Goal: Use online tool/utility: Utilize a website feature to perform a specific function

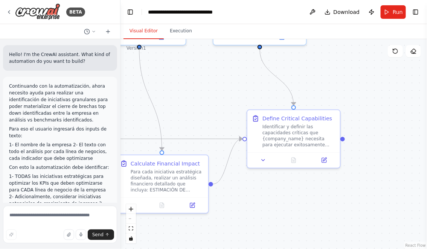
scroll to position [960, 0]
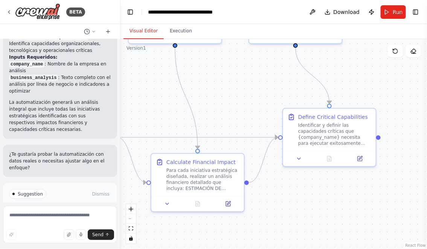
drag, startPoint x: 176, startPoint y: 93, endPoint x: 292, endPoint y: 89, distance: 115.8
click at [291, 90] on div ".deletable-edge-delete-btn { width: 20px; height: 20px; border: 0px solid #ffff…" at bounding box center [274, 144] width 307 height 210
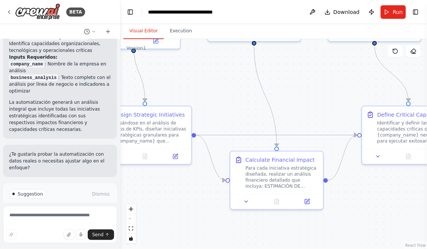
drag, startPoint x: 184, startPoint y: 182, endPoint x: 224, endPoint y: 171, distance: 41.4
click at [217, 173] on div ".deletable-edge-delete-btn { width: 20px; height: 20px; border: 0px solid #ffff…" at bounding box center [274, 144] width 307 height 210
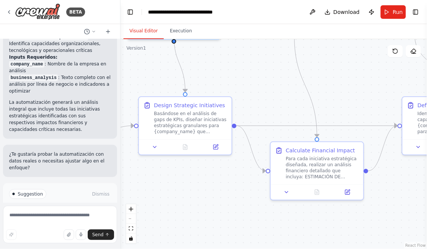
drag, startPoint x: 245, startPoint y: 78, endPoint x: 268, endPoint y: 78, distance: 23.0
click at [268, 78] on div ".deletable-edge-delete-btn { width: 20px; height: 20px; border: 0px solid #ffff…" at bounding box center [274, 144] width 307 height 210
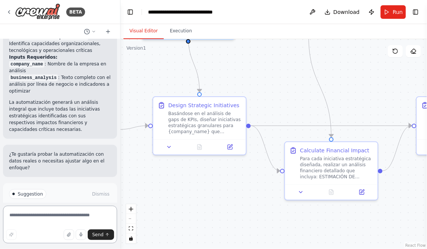
click at [71, 217] on textarea at bounding box center [60, 225] width 114 height 38
type textarea "*"
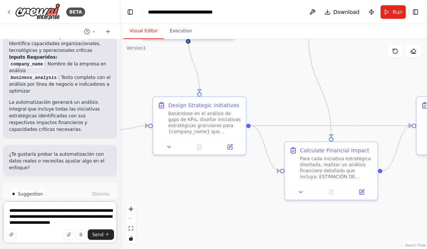
type textarea "**********"
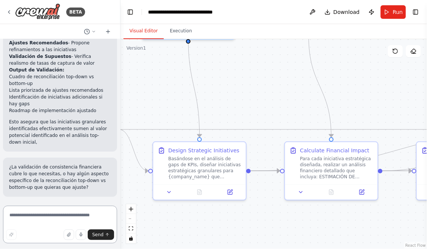
scroll to position [1483, 0]
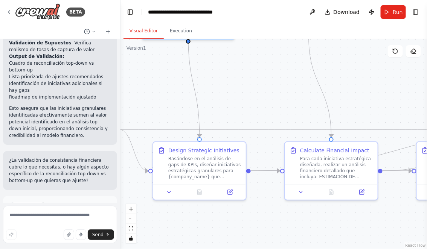
drag, startPoint x: 245, startPoint y: 82, endPoint x: 318, endPoint y: 82, distance: 72.3
click at [312, 82] on div ".deletable-edge-delete-btn { width: 20px; height: 20px; border: 0px solid #ffff…" at bounding box center [274, 144] width 307 height 210
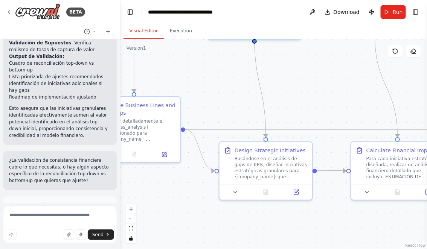
drag, startPoint x: 199, startPoint y: 67, endPoint x: 228, endPoint y: 70, distance: 29.2
click at [222, 67] on div ".deletable-edge-delete-btn { width: 20px; height: 20px; border: 0px solid #ffff…" at bounding box center [274, 144] width 307 height 210
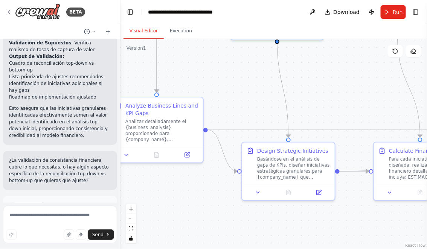
drag, startPoint x: 228, startPoint y: 70, endPoint x: 254, endPoint y: 102, distance: 41.3
click at [254, 102] on div ".deletable-edge-delete-btn { width: 20px; height: 20px; border: 0px solid #ffff…" at bounding box center [274, 144] width 307 height 210
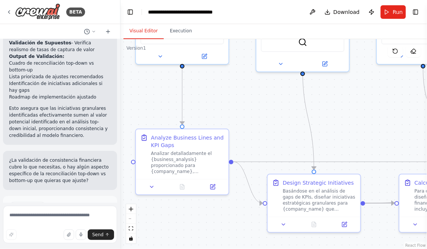
drag, startPoint x: 159, startPoint y: 94, endPoint x: 168, endPoint y: 98, distance: 9.6
click at [165, 97] on div ".deletable-edge-delete-btn { width: 20px; height: 20px; border: 0px solid #ffff…" at bounding box center [274, 144] width 307 height 210
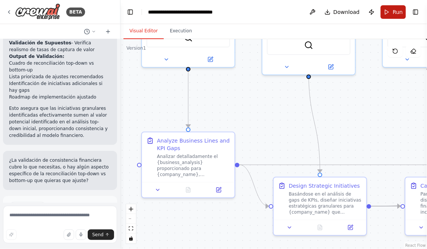
click at [390, 11] on button "Run" at bounding box center [393, 12] width 25 height 14
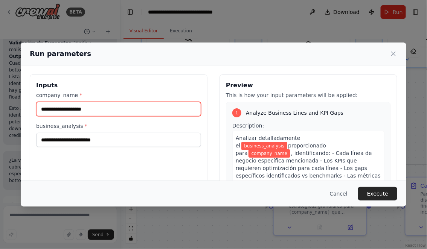
click at [85, 108] on input "company_name *" at bounding box center [118, 109] width 165 height 14
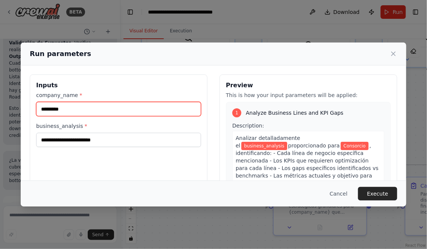
type input "*********"
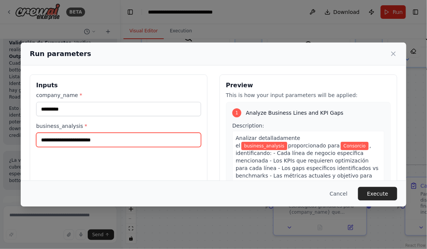
click at [66, 134] on input "business_analysis *" at bounding box center [118, 140] width 165 height 14
paste input "**********"
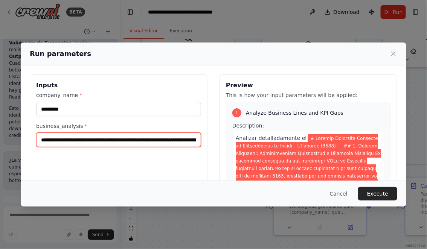
scroll to position [0, 19498]
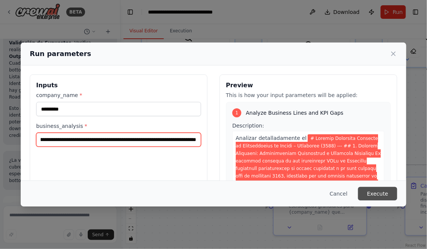
type input "**********"
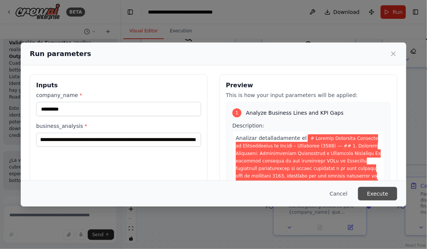
click at [382, 199] on button "Execute" at bounding box center [377, 194] width 39 height 14
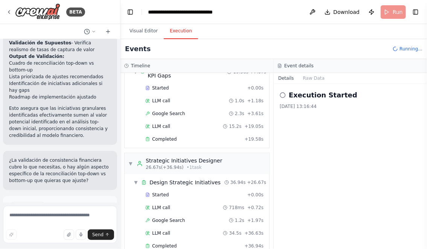
scroll to position [456, 0]
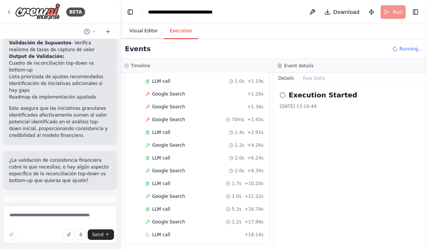
click at [142, 34] on button "Visual Editor" at bounding box center [144, 31] width 40 height 16
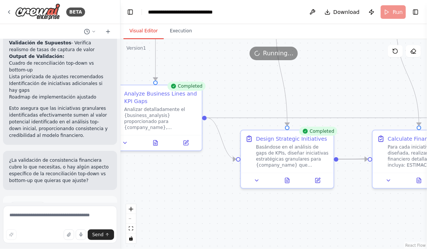
drag, startPoint x: 275, startPoint y: 126, endPoint x: 242, endPoint y: 79, distance: 57.4
click at [242, 79] on div ".deletable-edge-delete-btn { width: 20px; height: 20px; border: 0px solid #ffff…" at bounding box center [274, 144] width 307 height 210
drag, startPoint x: 344, startPoint y: 79, endPoint x: 285, endPoint y: 78, distance: 59.2
click at [287, 79] on div ".deletable-edge-delete-btn { width: 20px; height: 20px; border: 0px solid #ffff…" at bounding box center [274, 144] width 307 height 210
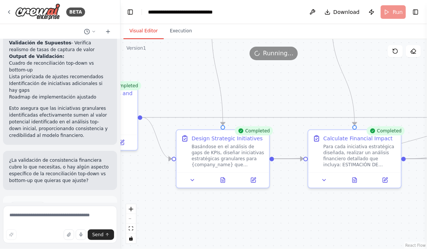
drag, startPoint x: 319, startPoint y: 87, endPoint x: 248, endPoint y: 66, distance: 74.3
click at [249, 66] on div ".deletable-edge-delete-btn { width: 20px; height: 20px; border: 0px solid #ffff…" at bounding box center [274, 144] width 307 height 210
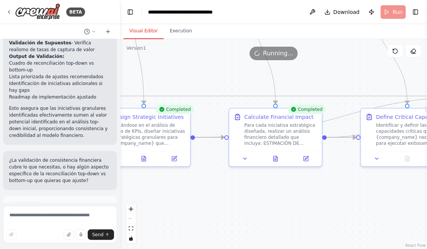
drag, startPoint x: 387, startPoint y: 201, endPoint x: 286, endPoint y: 187, distance: 101.6
click at [286, 187] on div ".deletable-edge-delete-btn { width: 20px; height: 20px; border: 0px solid #ffff…" at bounding box center [274, 144] width 307 height 210
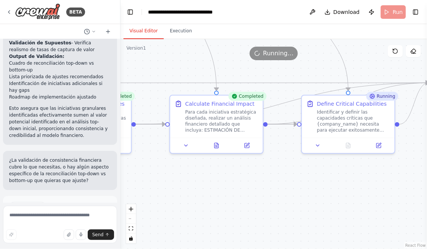
drag, startPoint x: 334, startPoint y: 193, endPoint x: 408, endPoint y: 192, distance: 73.5
click at [407, 193] on div ".deletable-edge-delete-btn { width: 20px; height: 20px; border: 0px solid #ffff…" at bounding box center [274, 144] width 307 height 210
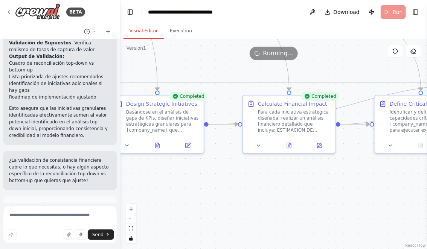
drag, startPoint x: 261, startPoint y: 191, endPoint x: 369, endPoint y: 191, distance: 107.8
click at [369, 191] on div ".deletable-edge-delete-btn { width: 20px; height: 20px; border: 0px solid #ffff…" at bounding box center [274, 144] width 307 height 210
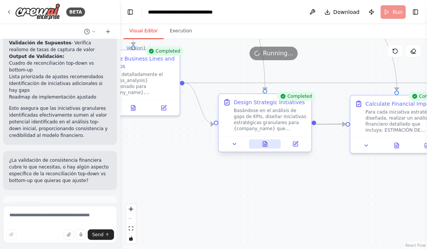
click at [266, 145] on icon at bounding box center [265, 144] width 4 height 5
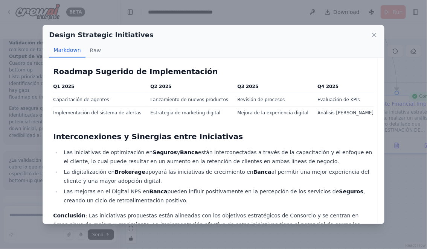
scroll to position [699, 0]
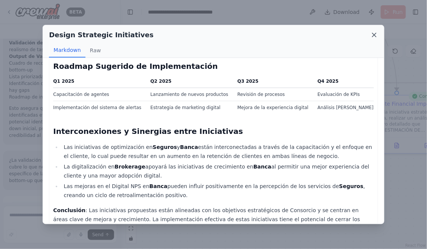
click at [377, 35] on icon at bounding box center [375, 35] width 8 height 8
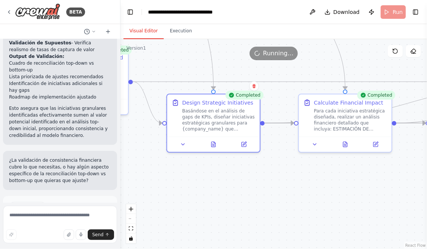
drag, startPoint x: 333, startPoint y: 169, endPoint x: 246, endPoint y: 162, distance: 88.0
click at [246, 162] on div ".deletable-edge-delete-btn { width: 20px; height: 20px; border: 0px solid #ffff…" at bounding box center [274, 144] width 307 height 210
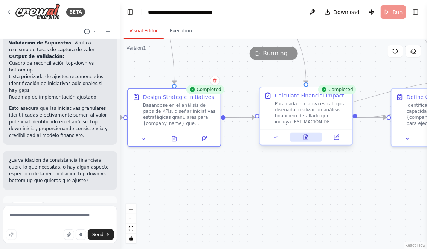
click at [307, 135] on icon at bounding box center [308, 136] width 2 height 2
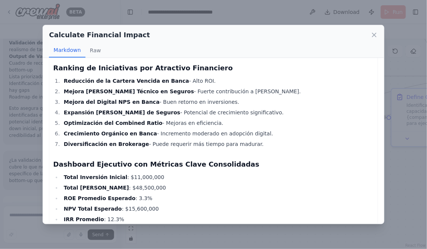
scroll to position [755, 0]
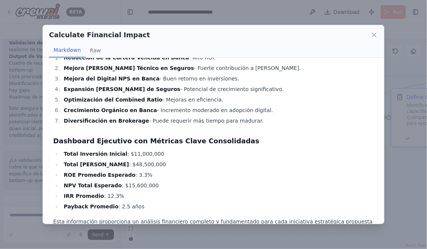
click at [376, 39] on div "Calculate Financial Impact" at bounding box center [213, 35] width 329 height 11
click at [373, 32] on icon at bounding box center [375, 35] width 8 height 8
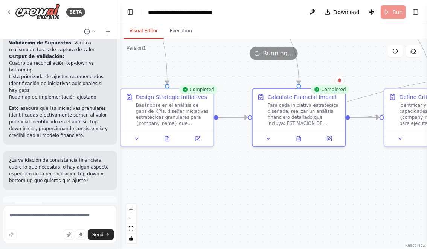
drag, startPoint x: 256, startPoint y: 192, endPoint x: 120, endPoint y: 180, distance: 136.5
click at [120, 180] on div "BETA Hello! I'm the CrewAI assistant. What kind of automation do you want to bu…" at bounding box center [213, 124] width 427 height 249
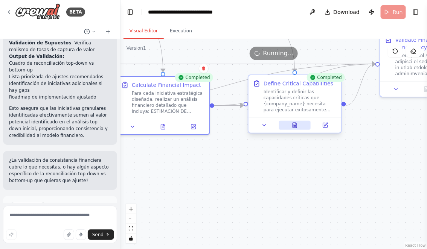
click at [294, 128] on icon at bounding box center [295, 125] width 4 height 5
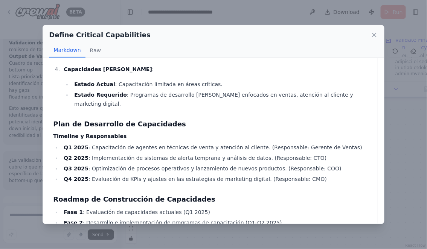
scroll to position [454, 0]
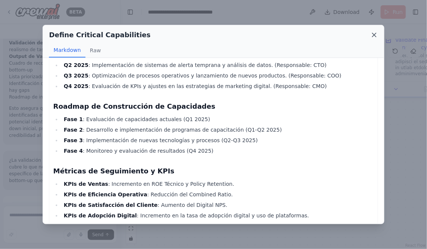
click at [375, 34] on icon at bounding box center [375, 35] width 8 height 8
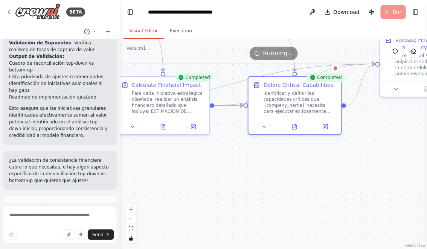
drag, startPoint x: 351, startPoint y: 163, endPoint x: 228, endPoint y: 180, distance: 124.7
click at [228, 180] on div ".deletable-edge-delete-btn { width: 20px; height: 20px; border: 0px solid #ffff…" at bounding box center [274, 144] width 307 height 210
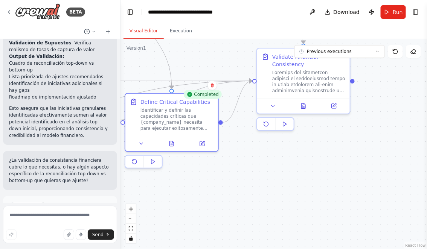
drag, startPoint x: 205, startPoint y: 192, endPoint x: 282, endPoint y: 192, distance: 76.9
click at [281, 192] on div ".deletable-edge-delete-btn { width: 20px; height: 20px; border: 0px solid #ffff…" at bounding box center [274, 144] width 307 height 210
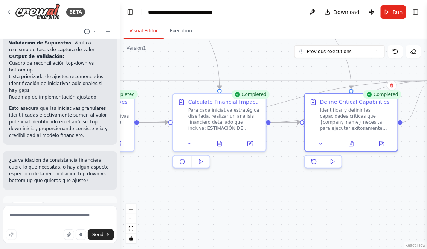
drag, startPoint x: 309, startPoint y: 197, endPoint x: 368, endPoint y: 197, distance: 59.5
click at [361, 197] on div ".deletable-edge-delete-btn { width: 20px; height: 20px; border: 0px solid #ffff…" at bounding box center [274, 144] width 307 height 210
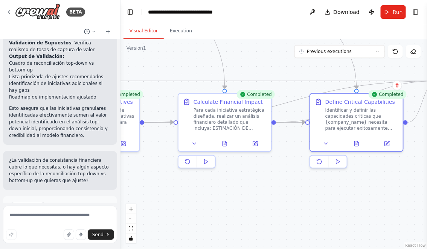
drag, startPoint x: 258, startPoint y: 185, endPoint x: 317, endPoint y: 185, distance: 58.8
click at [313, 185] on div ".deletable-edge-delete-btn { width: 20px; height: 20px; border: 0px solid #ffff…" at bounding box center [274, 144] width 307 height 210
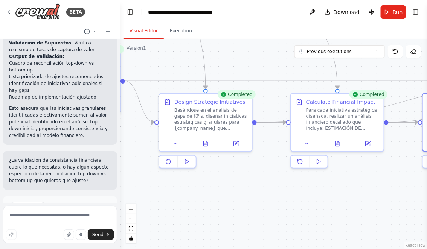
drag, startPoint x: 223, startPoint y: 201, endPoint x: 284, endPoint y: 199, distance: 61.8
click at [284, 200] on div ".deletable-edge-delete-btn { width: 20px; height: 20px; border: 0px solid #ffff…" at bounding box center [274, 144] width 307 height 210
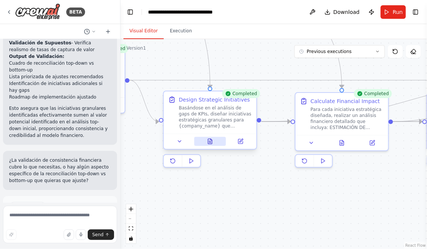
click at [211, 140] on icon at bounding box center [212, 140] width 2 height 2
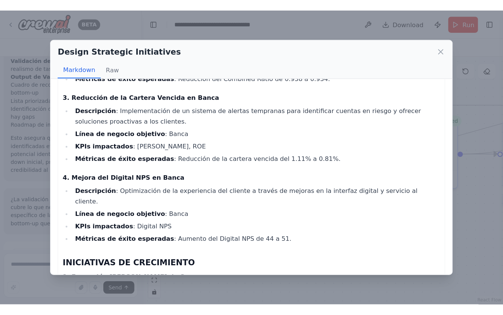
scroll to position [0, 0]
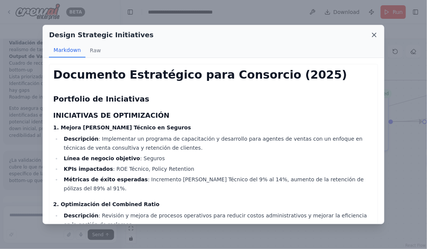
click at [376, 37] on icon at bounding box center [375, 35] width 8 height 8
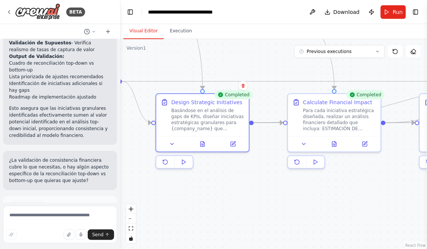
drag, startPoint x: 224, startPoint y: 199, endPoint x: 109, endPoint y: 181, distance: 116.3
click at [112, 181] on div "BETA Hello! I'm the CrewAI assistant. What kind of automation do you want to bu…" at bounding box center [213, 124] width 427 height 249
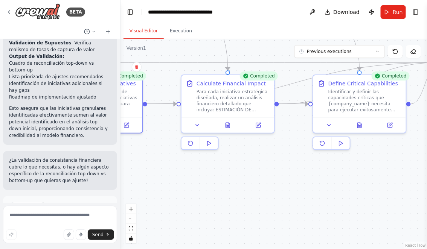
drag, startPoint x: 288, startPoint y: 197, endPoint x: 171, endPoint y: 197, distance: 116.8
click at [175, 197] on div ".deletable-edge-delete-btn { width: 20px; height: 20px; border: 0px solid #ffff…" at bounding box center [274, 144] width 307 height 210
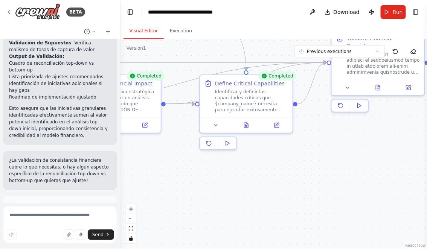
drag, startPoint x: 307, startPoint y: 180, endPoint x: 223, endPoint y: 182, distance: 83.7
click at [225, 182] on div ".deletable-edge-delete-btn { width: 20px; height: 20px; border: 0px solid #ffff…" at bounding box center [274, 144] width 307 height 210
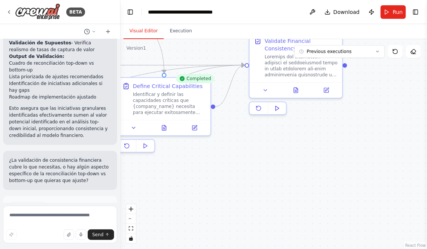
drag, startPoint x: 235, startPoint y: 171, endPoint x: 213, endPoint y: 213, distance: 47.9
click at [213, 213] on div ".deletable-edge-delete-btn { width: 20px; height: 20px; border: 0px solid #ffff…" at bounding box center [274, 144] width 307 height 210
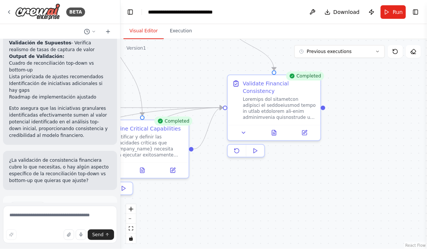
drag, startPoint x: 260, startPoint y: 181, endPoint x: 301, endPoint y: 179, distance: 40.8
click at [287, 179] on div ".deletable-edge-delete-btn { width: 20px; height: 20px; border: 0px solid #ffff…" at bounding box center [274, 144] width 307 height 210
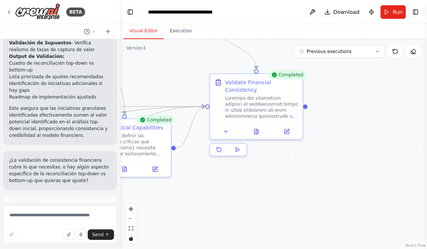
drag, startPoint x: 309, startPoint y: 179, endPoint x: 243, endPoint y: 177, distance: 66.0
click at [244, 179] on div ".deletable-edge-delete-btn { width: 20px; height: 20px; border: 0px solid #ffff…" at bounding box center [274, 144] width 307 height 210
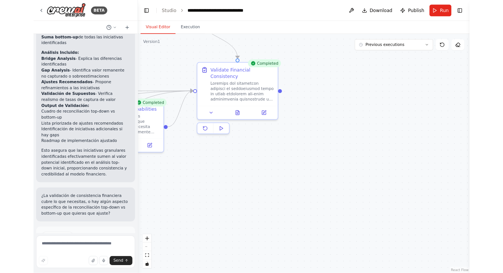
scroll to position [1460, 0]
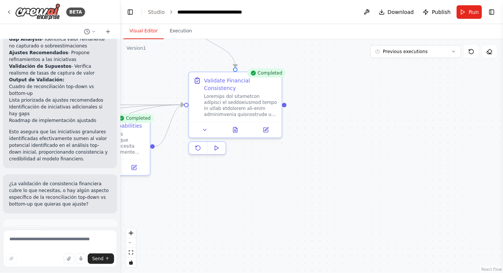
drag, startPoint x: 181, startPoint y: 216, endPoint x: 233, endPoint y: 200, distance: 54.0
click at [231, 200] on div ".deletable-edge-delete-btn { width: 20px; height: 20px; border: 0px solid #ffff…" at bounding box center [312, 156] width 383 height 234
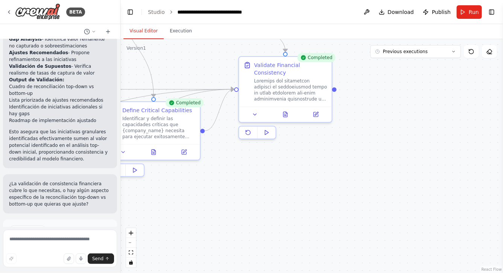
drag, startPoint x: 208, startPoint y: 203, endPoint x: 289, endPoint y: 203, distance: 81.0
click at [289, 203] on div ".deletable-edge-delete-btn { width: 20px; height: 20px; border: 0px solid #ffff…" at bounding box center [312, 156] width 383 height 234
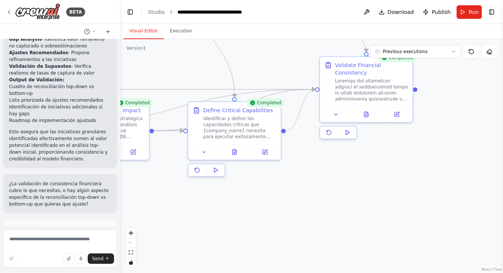
drag, startPoint x: 254, startPoint y: 206, endPoint x: 300, endPoint y: 206, distance: 46.7
click at [299, 206] on div ".deletable-edge-delete-btn { width: 20px; height: 20px; border: 0px solid #ffff…" at bounding box center [312, 156] width 383 height 234
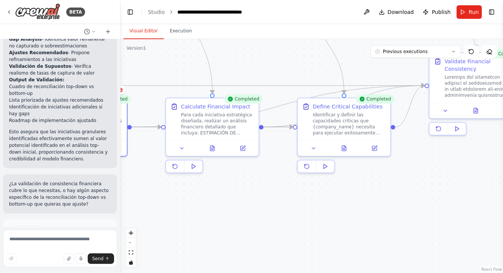
drag, startPoint x: 226, startPoint y: 206, endPoint x: 289, endPoint y: 203, distance: 63.4
click at [289, 203] on div ".deletable-edge-delete-btn { width: 20px; height: 20px; border: 0px solid #ffff…" at bounding box center [312, 156] width 383 height 234
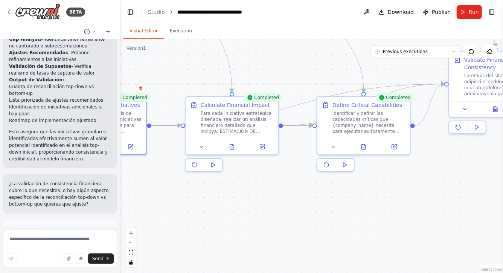
drag, startPoint x: 208, startPoint y: 190, endPoint x: 271, endPoint y: 190, distance: 62.5
click at [268, 190] on div ".deletable-edge-delete-btn { width: 20px; height: 20px; border: 0px solid #ffff…" at bounding box center [312, 156] width 383 height 234
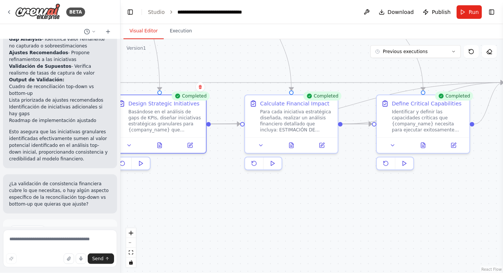
drag, startPoint x: 158, startPoint y: 214, endPoint x: 202, endPoint y: 188, distance: 51.3
click at [199, 188] on div ".deletable-edge-delete-btn { width: 20px; height: 20px; border: 0px solid #ffff…" at bounding box center [312, 156] width 383 height 234
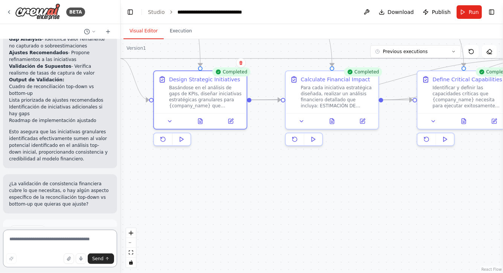
click at [65, 240] on textarea at bounding box center [60, 249] width 114 height 38
click at [68, 239] on textarea at bounding box center [60, 249] width 114 height 38
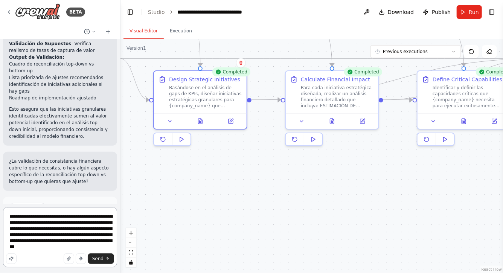
scroll to position [1483, 0]
type textarea "**********"
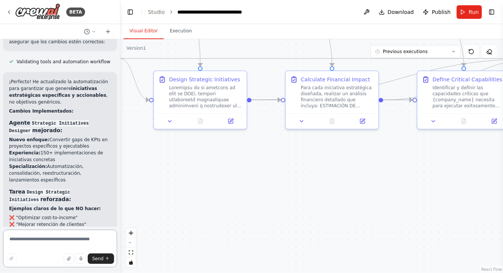
scroll to position [1974, 0]
click at [427, 15] on span "Run" at bounding box center [474, 12] width 10 height 8
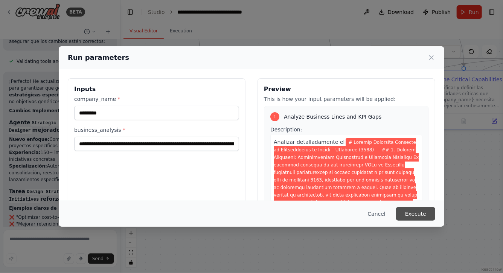
click at [422, 217] on button "Execute" at bounding box center [415, 214] width 39 height 14
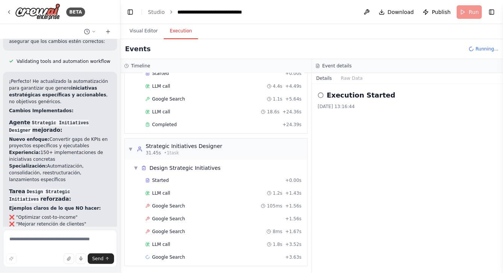
scroll to position [58, 0]
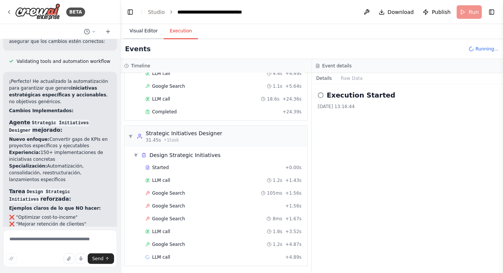
click at [149, 32] on button "Visual Editor" at bounding box center [144, 31] width 40 height 16
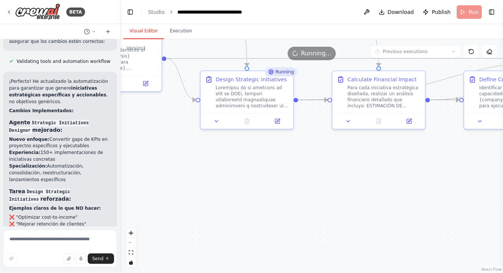
drag, startPoint x: 276, startPoint y: 209, endPoint x: 387, endPoint y: 217, distance: 110.7
click at [385, 215] on div ".deletable-edge-delete-btn { width: 20px; height: 20px; border: 0px solid #ffff…" at bounding box center [312, 156] width 383 height 234
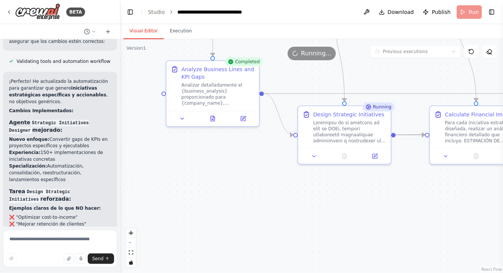
drag, startPoint x: 333, startPoint y: 198, endPoint x: 368, endPoint y: 228, distance: 45.7
click at [368, 228] on div ".deletable-edge-delete-btn { width: 20px; height: 20px; border: 0px solid #ffff…" at bounding box center [312, 156] width 383 height 234
click at [214, 119] on icon at bounding box center [213, 117] width 4 height 5
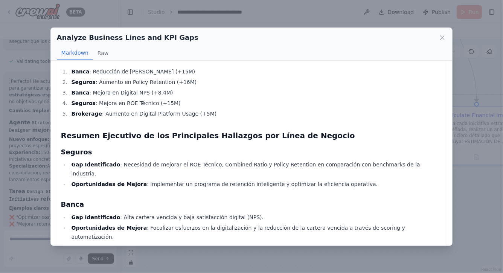
scroll to position [438, 0]
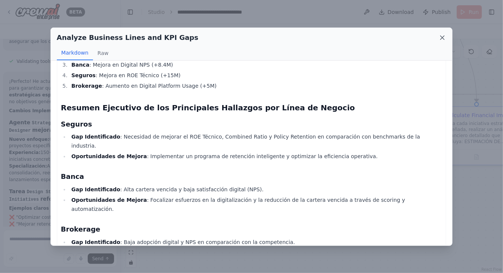
click at [427, 36] on icon at bounding box center [443, 38] width 8 height 8
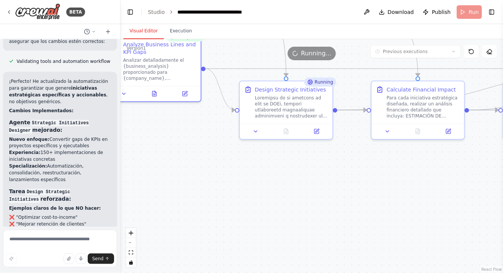
drag, startPoint x: 329, startPoint y: 205, endPoint x: 271, endPoint y: 174, distance: 65.6
click at [271, 176] on div ".deletable-edge-delete-btn { width: 20px; height: 20px; border: 0px solid #ffff…" at bounding box center [312, 156] width 383 height 234
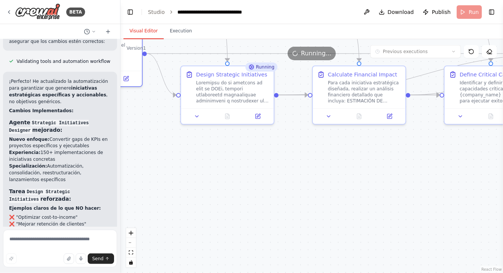
drag, startPoint x: 264, startPoint y: 171, endPoint x: 209, endPoint y: 159, distance: 57.1
click at [209, 159] on div ".deletable-edge-delete-btn { width: 20px; height: 20px; border: 0px solid #ffff…" at bounding box center [312, 156] width 383 height 234
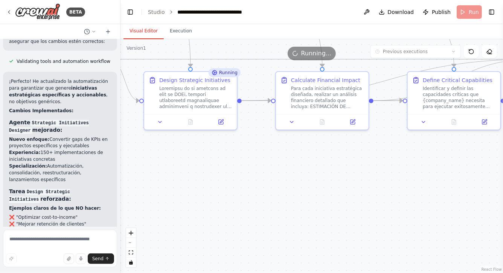
drag, startPoint x: 216, startPoint y: 158, endPoint x: 180, endPoint y: 164, distance: 36.3
click at [180, 164] on div ".deletable-edge-delete-btn { width: 20px; height: 20px; border: 0px solid #ffff…" at bounding box center [312, 156] width 383 height 234
click at [191, 122] on icon at bounding box center [191, 122] width 2 height 0
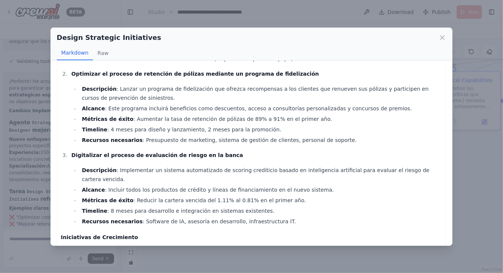
scroll to position [112, 0]
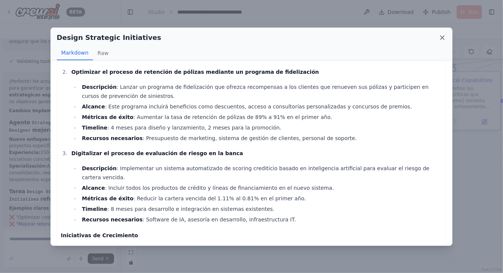
click at [427, 35] on icon at bounding box center [443, 38] width 8 height 8
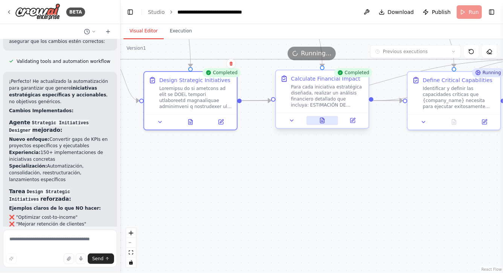
click at [322, 124] on button at bounding box center [323, 120] width 32 height 9
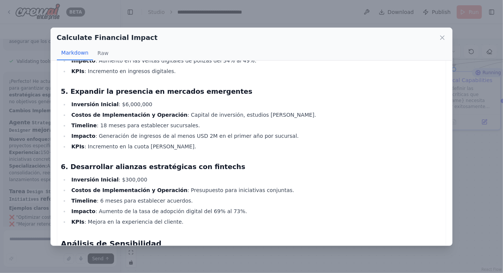
scroll to position [669, 0]
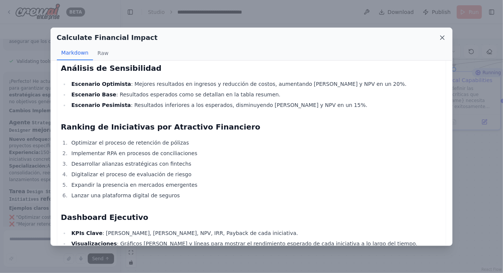
click at [427, 36] on icon at bounding box center [443, 38] width 4 height 4
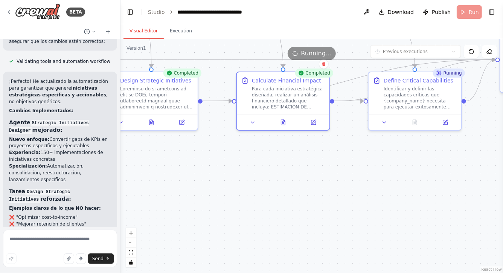
drag, startPoint x: 345, startPoint y: 184, endPoint x: 306, endPoint y: 185, distance: 39.2
click at [306, 185] on div ".deletable-edge-delete-btn { width: 20px; height: 20px; border: 0px solid #ffff…" at bounding box center [312, 156] width 383 height 234
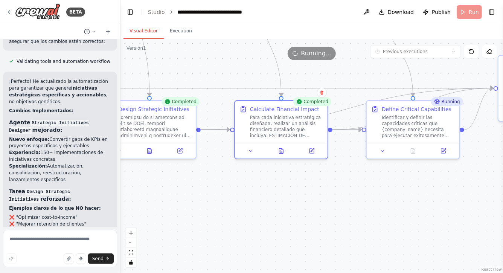
drag, startPoint x: 306, startPoint y: 185, endPoint x: 301, endPoint y: 225, distance: 40.2
click at [301, 225] on div ".deletable-edge-delete-btn { width: 20px; height: 20px; border: 0px solid #ffff…" at bounding box center [312, 156] width 383 height 234
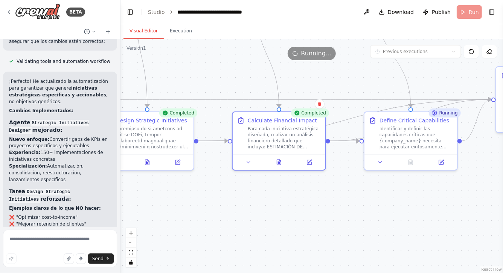
drag, startPoint x: 301, startPoint y: 225, endPoint x: 226, endPoint y: 225, distance: 75.4
click at [227, 225] on div ".deletable-edge-delete-btn { width: 20px; height: 20px; border: 0px solid #ffff…" at bounding box center [312, 156] width 383 height 234
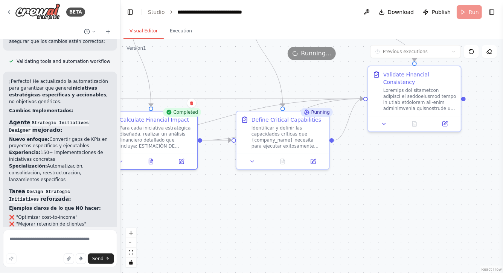
drag, startPoint x: 257, startPoint y: 224, endPoint x: 196, endPoint y: 224, distance: 61.0
click at [196, 224] on div ".deletable-edge-delete-btn { width: 20px; height: 20px; border: 0px solid #ffff…" at bounding box center [312, 156] width 383 height 234
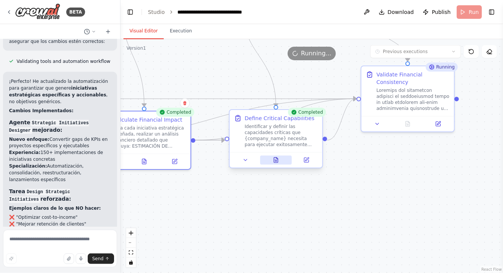
click at [276, 164] on button at bounding box center [276, 160] width 32 height 9
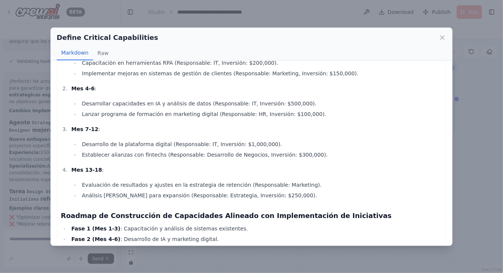
scroll to position [323, 0]
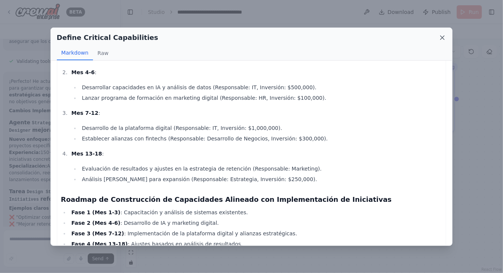
click at [427, 36] on icon at bounding box center [443, 38] width 8 height 8
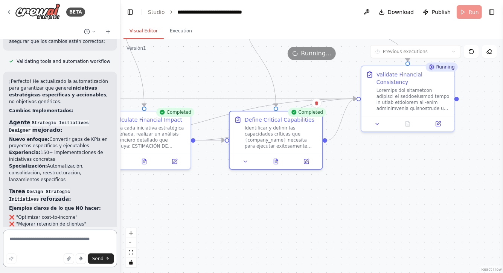
click at [64, 240] on textarea at bounding box center [60, 249] width 114 height 38
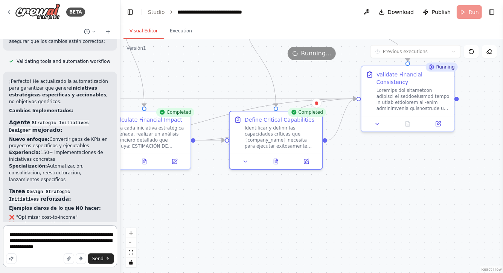
type textarea "**********"
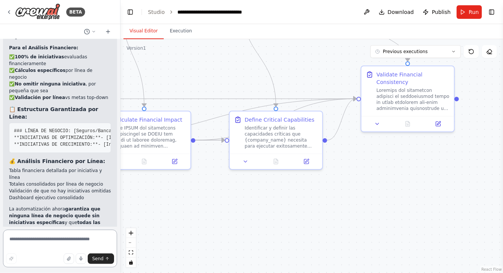
scroll to position [2786, 0]
click at [427, 8] on button "Run" at bounding box center [469, 12] width 25 height 14
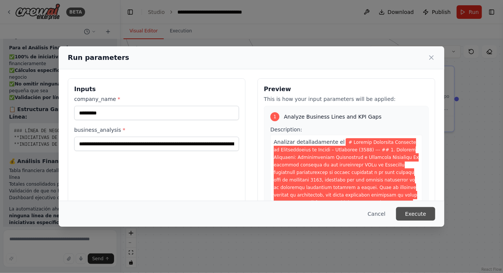
click at [426, 215] on button "Execute" at bounding box center [415, 214] width 39 height 14
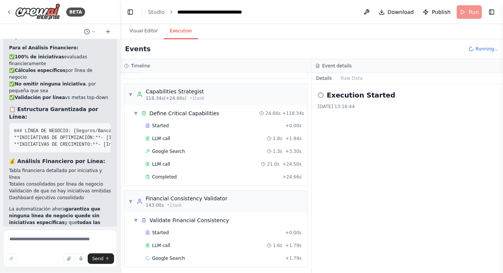
scroll to position [353, 0]
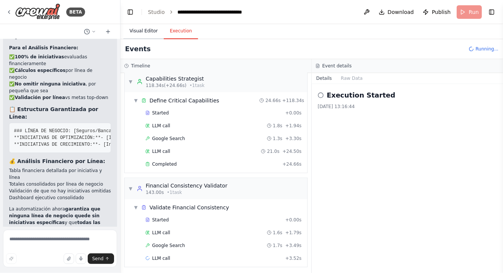
click at [142, 32] on button "Visual Editor" at bounding box center [144, 31] width 40 height 16
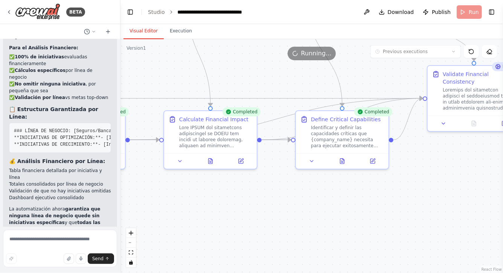
drag, startPoint x: 223, startPoint y: 203, endPoint x: 344, endPoint y: 212, distance: 121.3
click at [344, 212] on div ".deletable-edge-delete-btn { width: 20px; height: 20px; border: 0px solid #ffff…" at bounding box center [312, 156] width 383 height 234
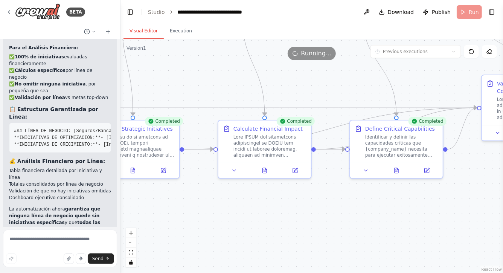
drag, startPoint x: 271, startPoint y: 212, endPoint x: 360, endPoint y: 187, distance: 92.4
click at [355, 187] on div ".deletable-edge-delete-btn { width: 20px; height: 20px; border: 0px solid #ffff…" at bounding box center [312, 156] width 383 height 234
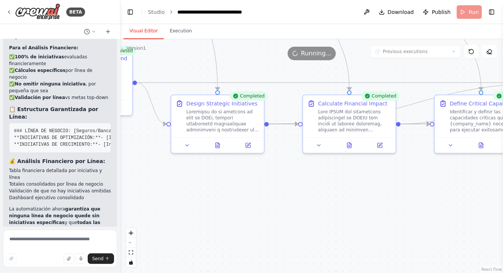
drag, startPoint x: 212, startPoint y: 196, endPoint x: 298, endPoint y: 195, distance: 85.5
click at [297, 195] on div ".deletable-edge-delete-btn { width: 20px; height: 20px; border: 0px solid #ffff…" at bounding box center [312, 156] width 383 height 234
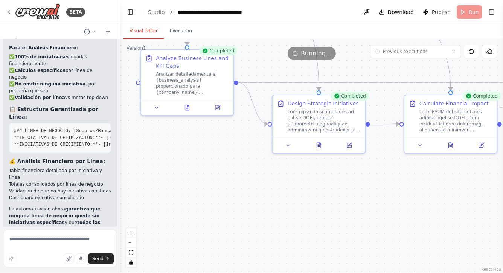
drag, startPoint x: 188, startPoint y: 145, endPoint x: 236, endPoint y: 161, distance: 50.6
click at [235, 159] on div ".deletable-edge-delete-btn { width: 20px; height: 20px; border: 0px solid #ffff…" at bounding box center [312, 156] width 383 height 234
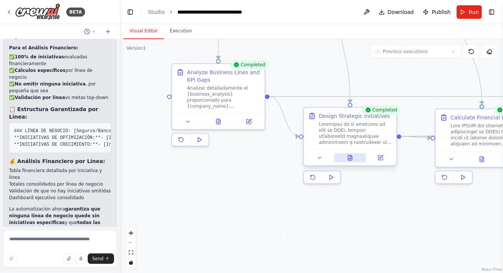
click at [351, 157] on icon at bounding box center [351, 157] width 4 height 5
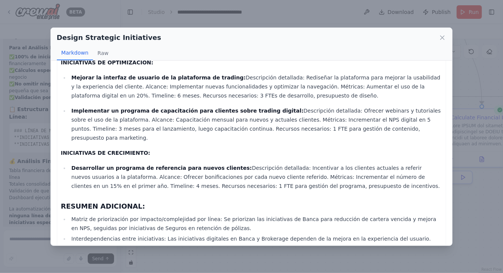
scroll to position [537, 0]
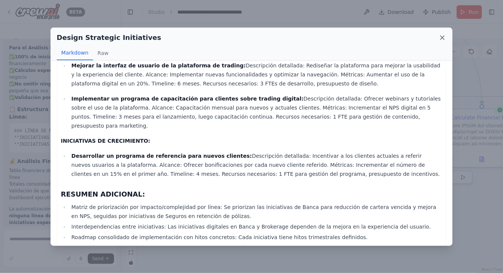
click at [427, 38] on icon at bounding box center [443, 38] width 4 height 4
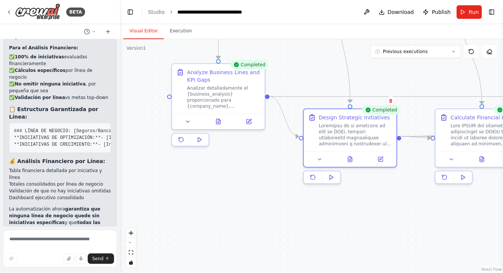
drag, startPoint x: 385, startPoint y: 213, endPoint x: 201, endPoint y: 216, distance: 183.9
click at [202, 216] on div ".deletable-edge-delete-btn { width: 20px; height: 20px; border: 0px solid #ffff…" at bounding box center [312, 156] width 383 height 234
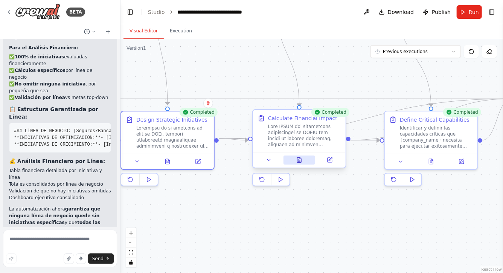
click at [300, 159] on icon at bounding box center [300, 159] width 4 height 5
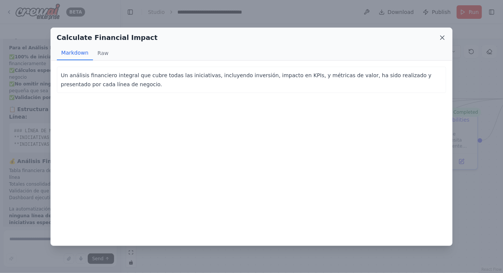
click at [427, 36] on icon at bounding box center [443, 38] width 8 height 8
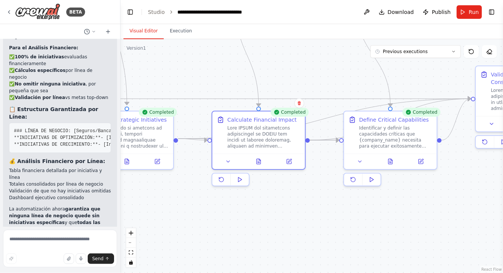
drag, startPoint x: 344, startPoint y: 217, endPoint x: 243, endPoint y: 217, distance: 101.0
click at [244, 217] on div ".deletable-edge-delete-btn { width: 20px; height: 20px; border: 0px solid #ffff…" at bounding box center [312, 156] width 383 height 234
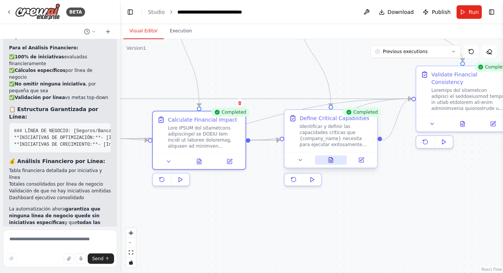
click at [333, 159] on icon at bounding box center [331, 160] width 6 height 6
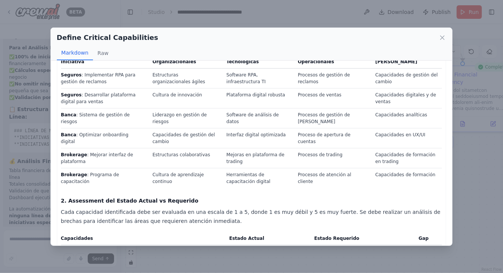
scroll to position [50, 0]
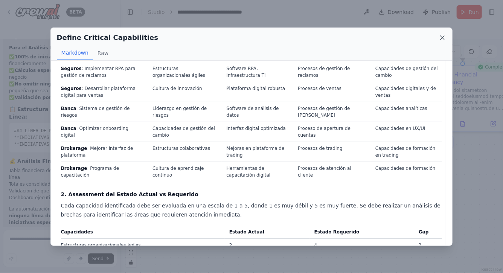
click at [427, 35] on icon at bounding box center [443, 38] width 8 height 8
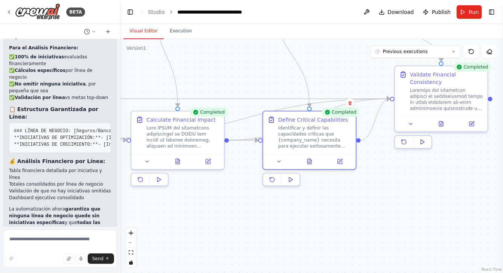
drag, startPoint x: 378, startPoint y: 219, endPoint x: 297, endPoint y: 220, distance: 80.6
click at [298, 219] on div ".deletable-edge-delete-btn { width: 20px; height: 20px; border: 0px solid #ffff…" at bounding box center [312, 156] width 383 height 234
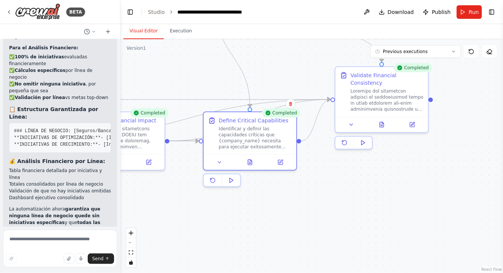
drag, startPoint x: 331, startPoint y: 210, endPoint x: 309, endPoint y: 214, distance: 22.6
click at [310, 214] on div ".deletable-edge-delete-btn { width: 20px; height: 20px; border: 0px solid #ffff…" at bounding box center [312, 156] width 383 height 234
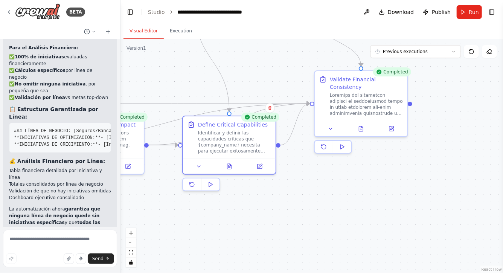
drag, startPoint x: 367, startPoint y: 205, endPoint x: 414, endPoint y: 204, distance: 46.7
click at [412, 205] on div ".deletable-edge-delete-btn { width: 20px; height: 20px; border: 0px solid #ffff…" at bounding box center [312, 156] width 383 height 234
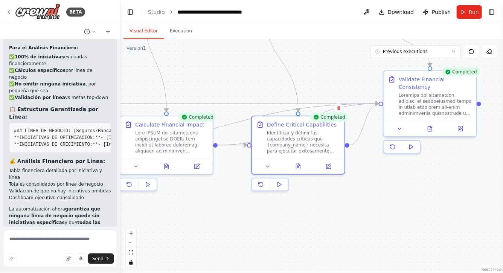
drag, startPoint x: 209, startPoint y: 205, endPoint x: 272, endPoint y: 205, distance: 62.9
click at [271, 205] on div ".deletable-edge-delete-btn { width: 20px; height: 20px; border: 0px solid #ffff…" at bounding box center [312, 156] width 383 height 234
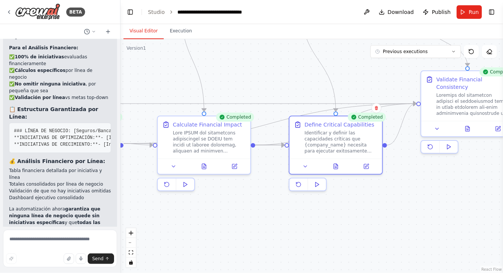
drag, startPoint x: 239, startPoint y: 202, endPoint x: 269, endPoint y: 223, distance: 36.0
click at [269, 223] on div ".deletable-edge-delete-btn { width: 20px; height: 20px; border: 0px solid #ffff…" at bounding box center [312, 156] width 383 height 234
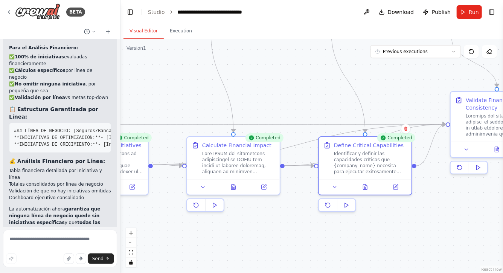
drag, startPoint x: 252, startPoint y: 58, endPoint x: 293, endPoint y: 133, distance: 85.1
click at [292, 131] on div ".deletable-edge-delete-btn { width: 20px; height: 20px; border: 0px solid #ffff…" at bounding box center [312, 156] width 383 height 234
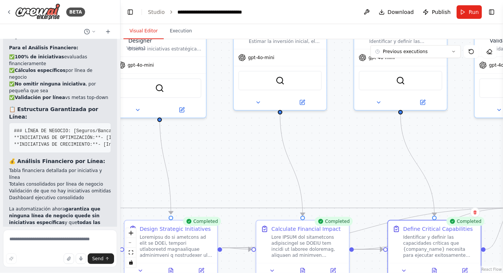
drag, startPoint x: 202, startPoint y: 142, endPoint x: 255, endPoint y: 164, distance: 57.8
click at [252, 164] on div ".deletable-edge-delete-btn { width: 20px; height: 20px; border: 0px solid #ffff…" at bounding box center [312, 156] width 383 height 234
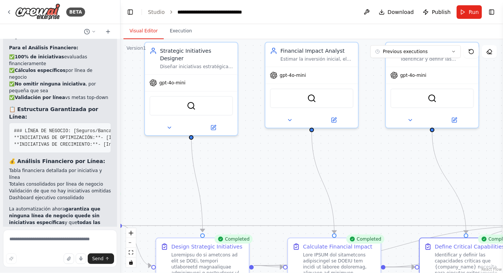
drag, startPoint x: 133, startPoint y: 141, endPoint x: 182, endPoint y: 168, distance: 56.0
click at [180, 167] on div ".deletable-edge-delete-btn { width: 20px; height: 20px; border: 0px solid #ffff…" at bounding box center [312, 156] width 383 height 234
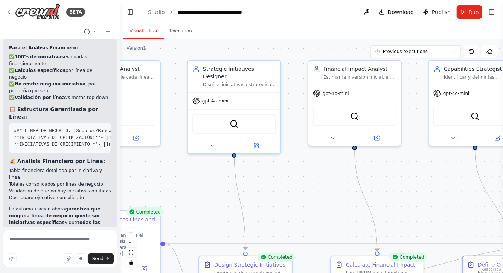
drag, startPoint x: 186, startPoint y: 166, endPoint x: 249, endPoint y: 180, distance: 64.2
click at [247, 180] on div ".deletable-edge-delete-btn { width: 20px; height: 20px; border: 0px solid #ffff…" at bounding box center [312, 156] width 383 height 234
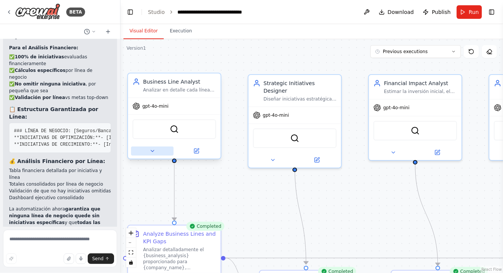
click at [154, 148] on icon at bounding box center [153, 151] width 6 height 6
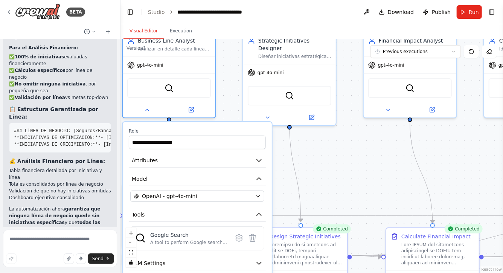
drag, startPoint x: 238, startPoint y: 114, endPoint x: 237, endPoint y: 75, distance: 39.6
click at [237, 75] on div ".deletable-edge-delete-btn { width: 20px; height: 20px; border: 0px solid #ffff…" at bounding box center [312, 156] width 383 height 234
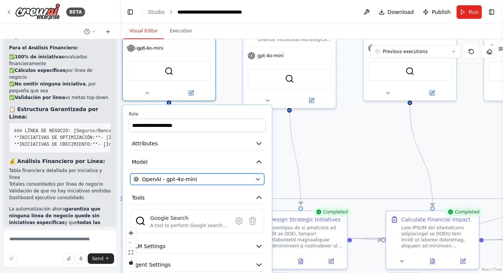
click at [260, 180] on icon "button" at bounding box center [258, 179] width 6 height 6
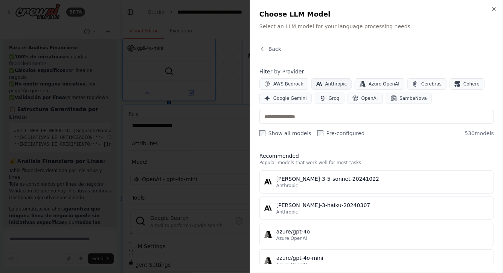
click at [333, 87] on button "Anthropic" at bounding box center [332, 83] width 41 height 11
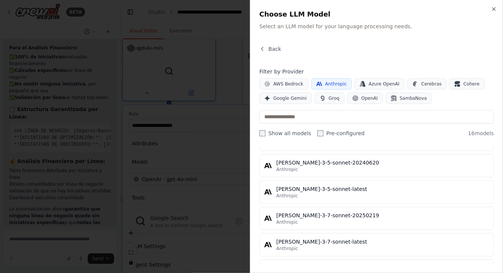
scroll to position [353, 0]
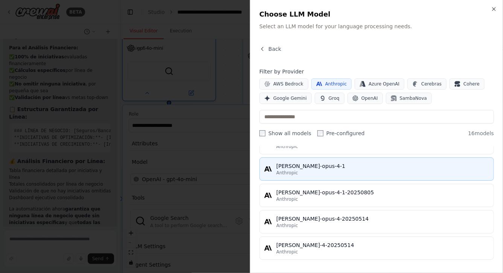
click at [319, 172] on div "Anthropic" at bounding box center [383, 173] width 213 height 6
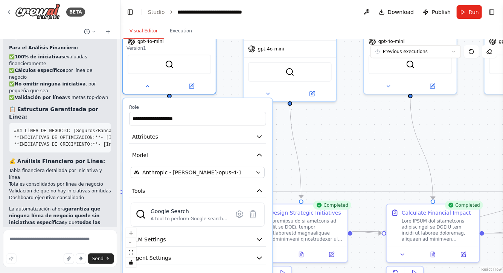
drag, startPoint x: 327, startPoint y: 157, endPoint x: 347, endPoint y: 83, distance: 76.8
click at [347, 84] on div ".deletable-edge-delete-btn { width: 20px; height: 20px; border: 0px solid #ffff…" at bounding box center [312, 156] width 383 height 234
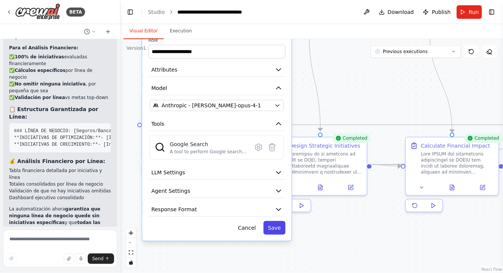
click at [275, 224] on button "Save" at bounding box center [275, 228] width 22 height 14
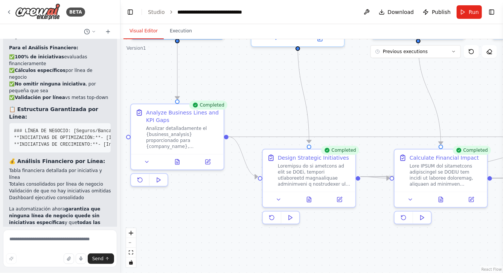
drag, startPoint x: 358, startPoint y: 102, endPoint x: 283, endPoint y: 230, distance: 148.2
click at [283, 230] on div ".deletable-edge-delete-btn { width: 20px; height: 20px; border: 0px solid #ffff…" at bounding box center [312, 156] width 383 height 234
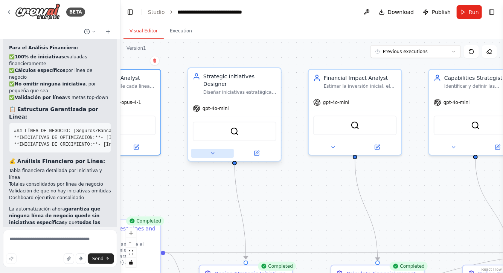
click at [213, 150] on icon at bounding box center [213, 153] width 6 height 6
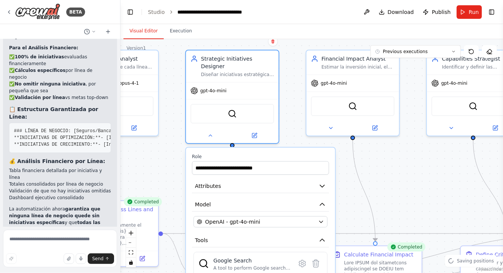
drag, startPoint x: 392, startPoint y: 204, endPoint x: 388, endPoint y: 147, distance: 57.8
click at [388, 147] on div ".deletable-edge-delete-btn { width: 20px; height: 20px; border: 0px solid #ffff…" at bounding box center [312, 156] width 383 height 234
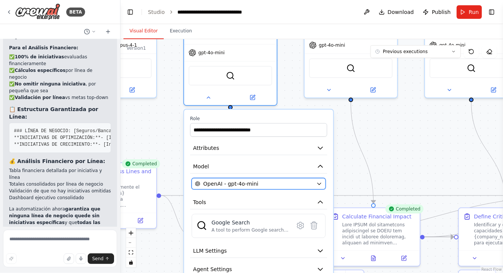
click at [317, 181] on icon "button" at bounding box center [319, 184] width 6 height 6
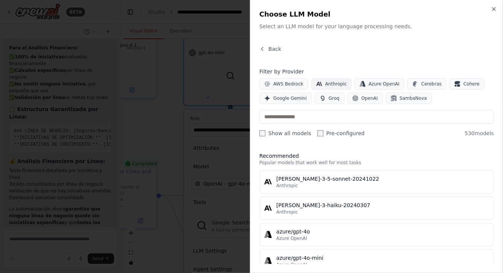
click at [335, 81] on button "Anthropic" at bounding box center [332, 83] width 41 height 11
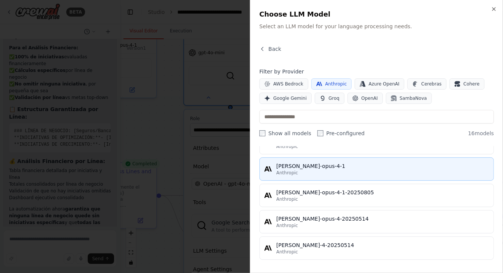
click at [313, 168] on div "[PERSON_NAME]-opus-4-1" at bounding box center [383, 166] width 213 height 8
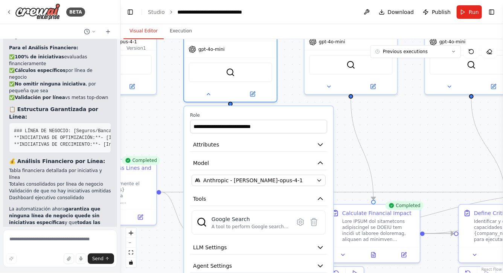
drag, startPoint x: 385, startPoint y: 165, endPoint x: 384, endPoint y: 93, distance: 71.6
click at [385, 93] on div ".deletable-edge-delete-btn { width: 20px; height: 20px; border: 0px solid #ffff…" at bounding box center [312, 156] width 383 height 234
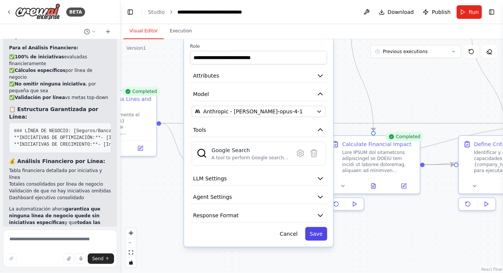
click at [319, 227] on button "Save" at bounding box center [317, 234] width 22 height 14
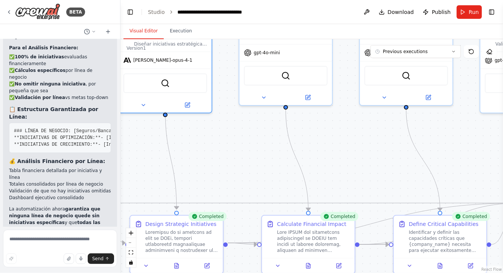
drag, startPoint x: 397, startPoint y: 103, endPoint x: 319, endPoint y: 202, distance: 126.6
click at [319, 202] on div ".deletable-edge-delete-btn { width: 20px; height: 20px; border: 0px solid #ffff…" at bounding box center [312, 156] width 383 height 234
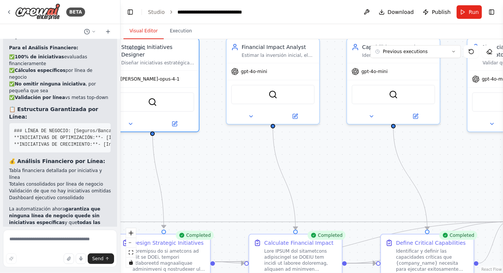
drag, startPoint x: 324, startPoint y: 170, endPoint x: 307, endPoint y: 200, distance: 33.7
click at [307, 199] on div ".deletable-edge-delete-btn { width: 20px; height: 20px; border: 0px solid #ffff…" at bounding box center [312, 156] width 383 height 234
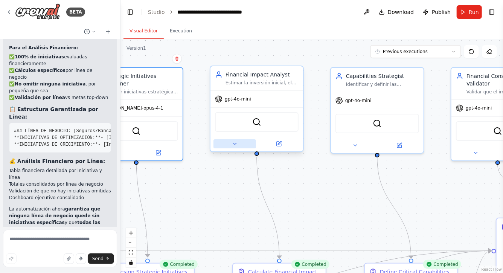
click at [230, 141] on button at bounding box center [235, 143] width 43 height 9
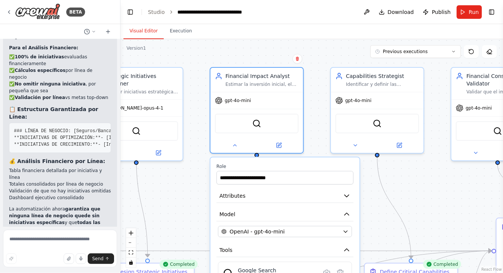
drag, startPoint x: 415, startPoint y: 197, endPoint x: 407, endPoint y: 158, distance: 39.6
click at [407, 158] on div ".deletable-edge-delete-btn { width: 20px; height: 20px; border: 0px solid #ffff…" at bounding box center [312, 156] width 383 height 234
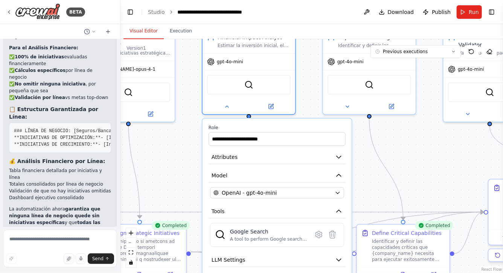
drag, startPoint x: 372, startPoint y: 189, endPoint x: 372, endPoint y: 142, distance: 47.1
click at [372, 143] on div ".deletable-edge-delete-btn { width: 20px; height: 20px; border: 0px solid #ffff…" at bounding box center [312, 156] width 383 height 234
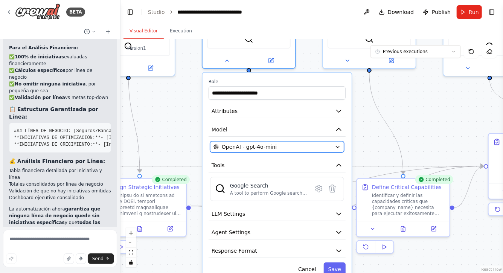
click at [335, 147] on icon "button" at bounding box center [338, 147] width 6 height 6
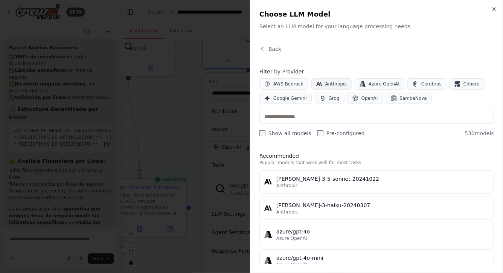
click at [340, 83] on span "Anthropic" at bounding box center [337, 84] width 22 height 6
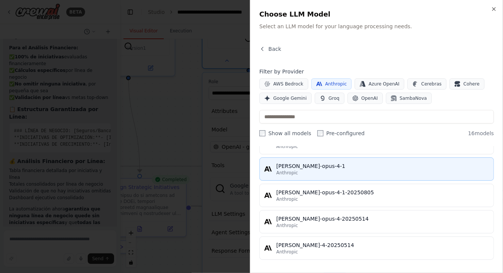
click at [312, 171] on div "Anthropic" at bounding box center [383, 173] width 213 height 6
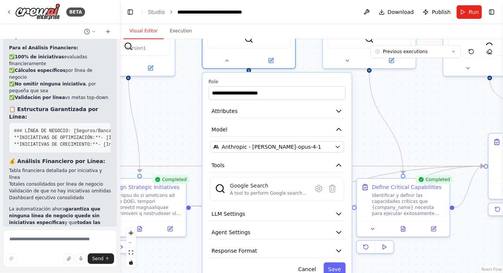
drag, startPoint x: 425, startPoint y: 135, endPoint x: 424, endPoint y: 110, distance: 24.9
click at [424, 110] on div ".deletable-edge-delete-btn { width: 20px; height: 20px; border: 0px solid #ffff…" at bounding box center [312, 156] width 383 height 234
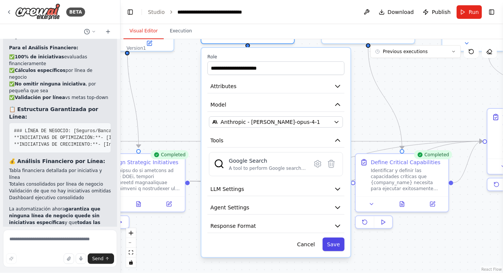
click at [338, 241] on button "Save" at bounding box center [334, 245] width 22 height 14
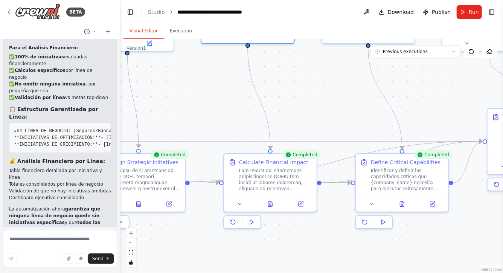
drag, startPoint x: 423, startPoint y: 114, endPoint x: 341, endPoint y: 194, distance: 114.8
click at [341, 193] on div ".deletable-edge-delete-btn { width: 20px; height: 20px; border: 0px solid #ffff…" at bounding box center [312, 156] width 383 height 234
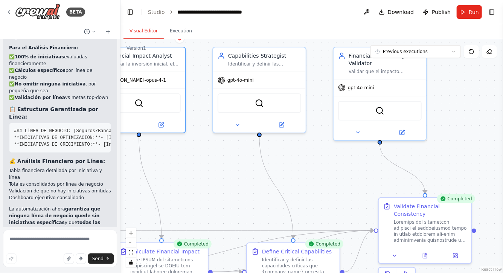
drag, startPoint x: 347, startPoint y: 177, endPoint x: 294, endPoint y: 194, distance: 55.3
click at [294, 194] on div ".deletable-edge-delete-btn { width: 20px; height: 20px; border: 0px solid #ffff…" at bounding box center [312, 156] width 383 height 234
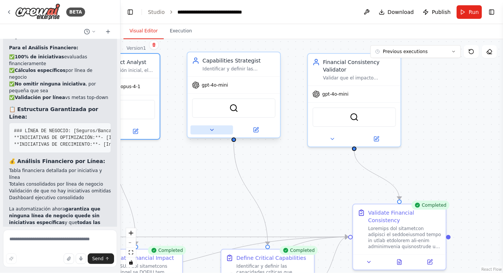
click at [203, 126] on button at bounding box center [212, 129] width 43 height 9
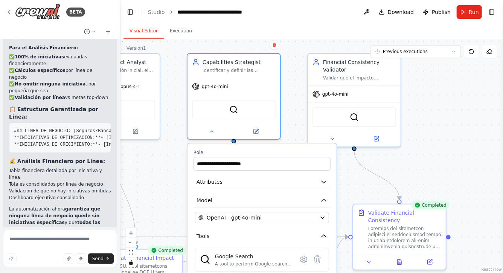
drag, startPoint x: 436, startPoint y: 162, endPoint x: 434, endPoint y: 79, distance: 82.9
click at [427, 79] on div ".deletable-edge-delete-btn { width: 20px; height: 20px; border: 0px solid #ffff…" at bounding box center [312, 156] width 383 height 234
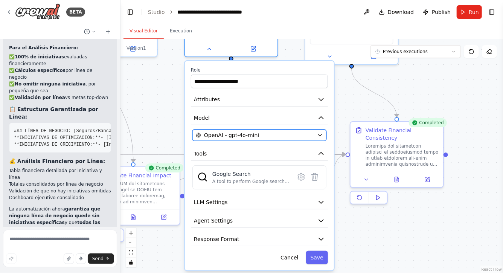
click at [314, 135] on div "OpenAI - gpt-4o-mini" at bounding box center [255, 135] width 118 height 8
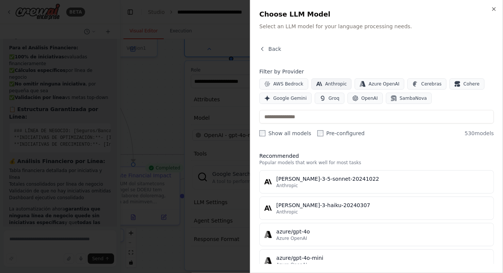
click at [330, 81] on span "Anthropic" at bounding box center [337, 84] width 22 height 6
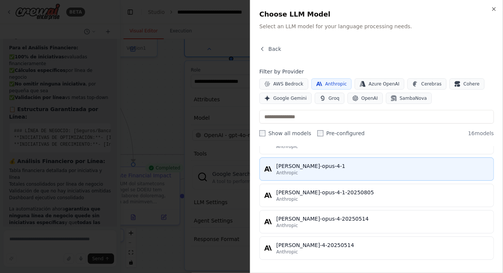
click at [298, 170] on div "Anthropic" at bounding box center [383, 173] width 213 height 6
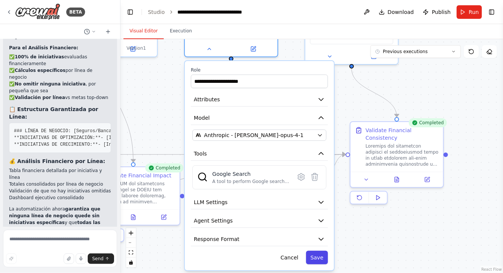
click at [319, 249] on button "Save" at bounding box center [317, 258] width 22 height 14
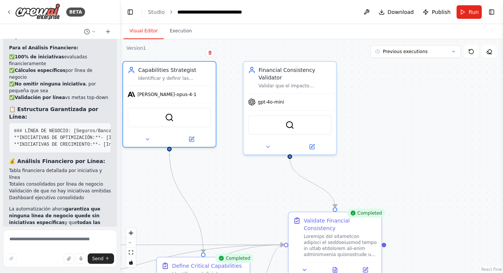
drag, startPoint x: 442, startPoint y: 97, endPoint x: 375, endPoint y: 206, distance: 128.7
click at [375, 206] on div ".deletable-edge-delete-btn { width: 20px; height: 20px; border: 0px solid #ffff…" at bounding box center [312, 156] width 383 height 234
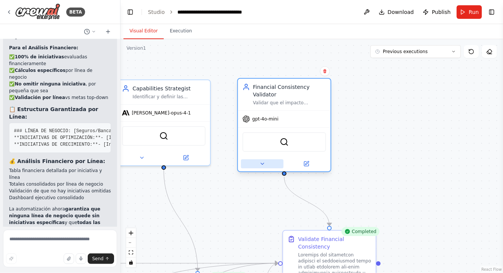
click at [261, 164] on icon at bounding box center [263, 164] width 6 height 6
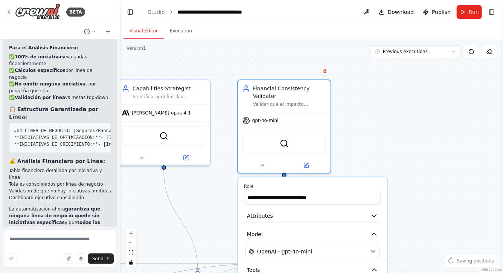
drag, startPoint x: 418, startPoint y: 147, endPoint x: 404, endPoint y: 76, distance: 71.8
click at [405, 77] on div ".deletable-edge-delete-btn { width: 20px; height: 20px; border: 0px solid #ffff…" at bounding box center [312, 156] width 383 height 234
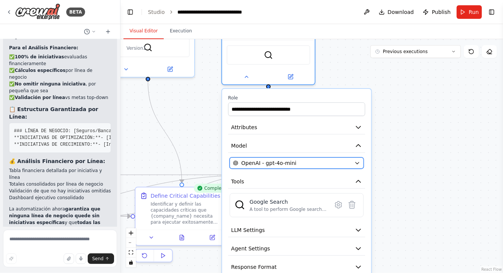
click at [353, 162] on button "OpenAI - gpt-4o-mini" at bounding box center [297, 162] width 134 height 11
click at [359, 165] on icon "button" at bounding box center [358, 163] width 6 height 6
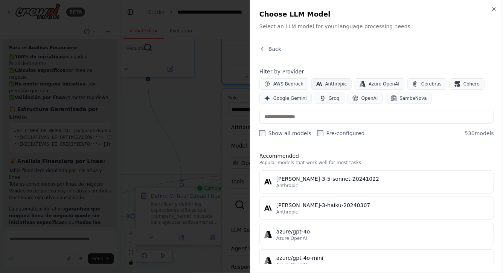
click at [329, 82] on span "Anthropic" at bounding box center [337, 84] width 22 height 6
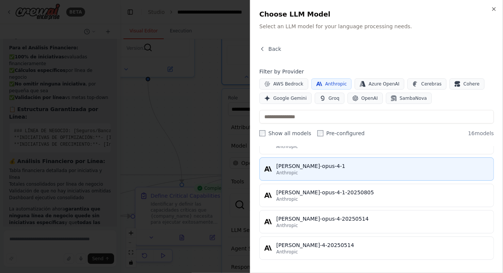
click at [302, 168] on div "[PERSON_NAME]-opus-4-1" at bounding box center [383, 166] width 213 height 8
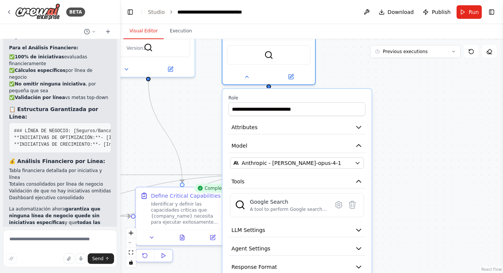
drag, startPoint x: 409, startPoint y: 150, endPoint x: 405, endPoint y: 72, distance: 78.9
click at [405, 72] on div ".deletable-edge-delete-btn { width: 20px; height: 20px; border: 0px solid #ffff…" at bounding box center [312, 156] width 383 height 234
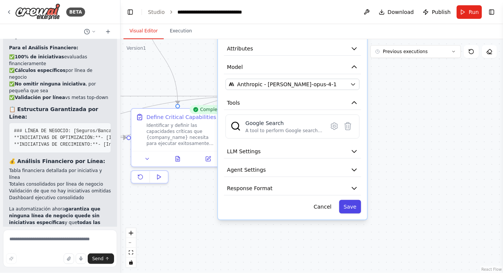
click at [351, 203] on button "Save" at bounding box center [350, 207] width 22 height 14
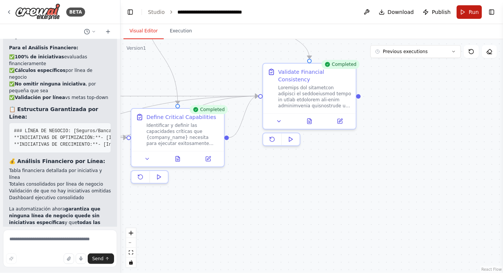
click at [427, 14] on span "Run" at bounding box center [474, 12] width 10 height 8
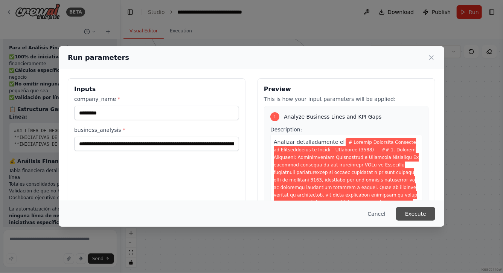
click at [419, 216] on button "Execute" at bounding box center [415, 214] width 39 height 14
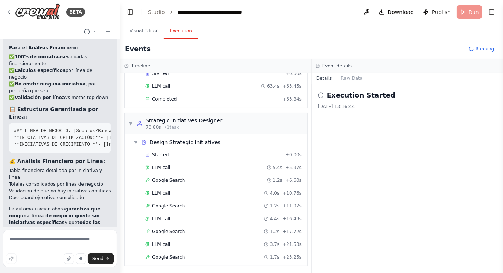
scroll to position [58, 0]
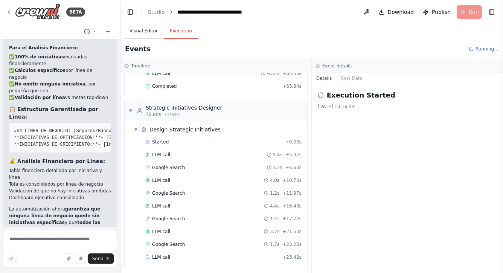
click at [144, 27] on button "Visual Editor" at bounding box center [144, 31] width 40 height 16
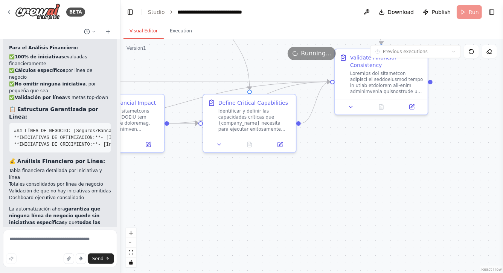
drag, startPoint x: 278, startPoint y: 207, endPoint x: 382, endPoint y: 193, distance: 105.3
click at [379, 193] on div ".deletable-edge-delete-btn { width: 20px; height: 20px; border: 0px solid #ffff…" at bounding box center [312, 156] width 383 height 234
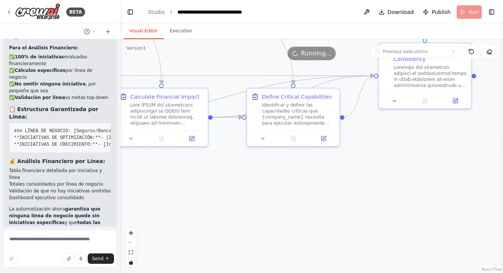
drag, startPoint x: 284, startPoint y: 202, endPoint x: 420, endPoint y: 188, distance: 136.4
click at [417, 188] on div ".deletable-edge-delete-btn { width: 20px; height: 20px; border: 0px solid #ffff…" at bounding box center [312, 156] width 383 height 234
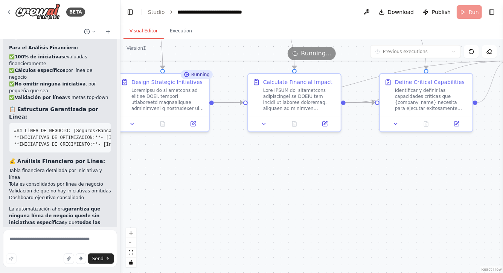
drag, startPoint x: 281, startPoint y: 175, endPoint x: 397, endPoint y: 176, distance: 116.4
click at [391, 175] on div ".deletable-edge-delete-btn { width: 20px; height: 20px; border: 0px solid #ffff…" at bounding box center [312, 156] width 383 height 234
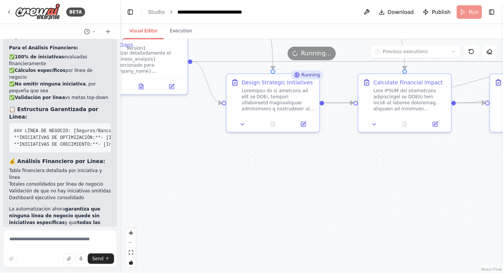
drag, startPoint x: 227, startPoint y: 145, endPoint x: 316, endPoint y: 170, distance: 92.3
click at [316, 170] on div ".deletable-edge-delete-btn { width: 20px; height: 20px; border: 0px solid #ffff…" at bounding box center [312, 156] width 383 height 234
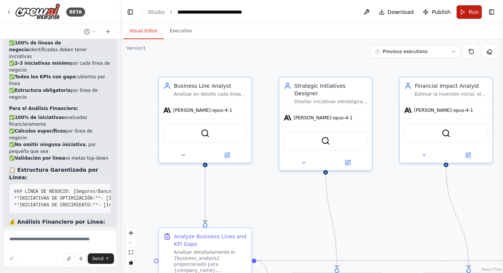
click at [474, 10] on span "Run" at bounding box center [474, 12] width 10 height 8
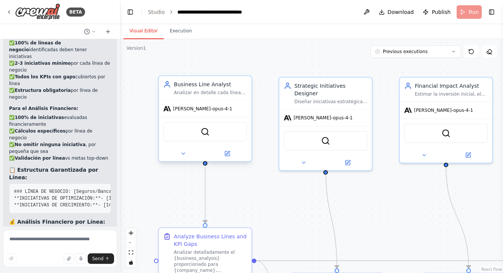
scroll to position [2725, 0]
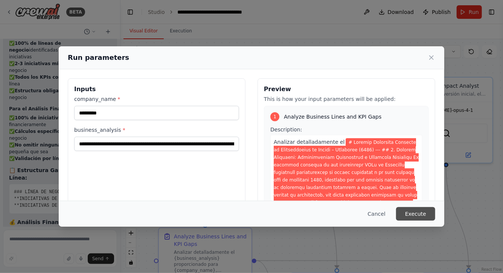
click at [419, 214] on button "Execute" at bounding box center [415, 214] width 39 height 14
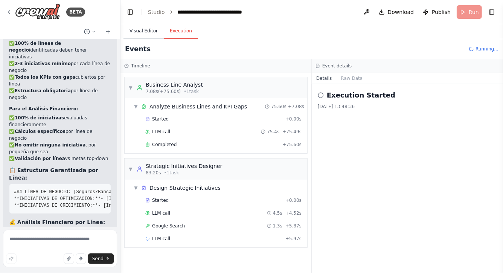
click at [147, 31] on button "Visual Editor" at bounding box center [144, 31] width 40 height 16
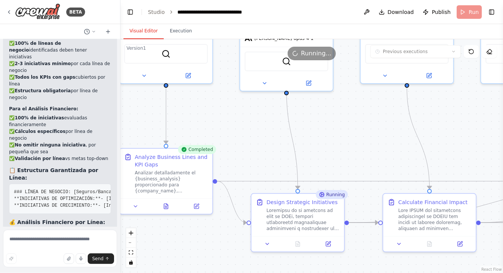
drag, startPoint x: 297, startPoint y: 212, endPoint x: 257, endPoint y: 129, distance: 92.0
click at [257, 129] on div ".deletable-edge-delete-btn { width: 20px; height: 20px; border: 0px solid #ffff…" at bounding box center [312, 156] width 383 height 234
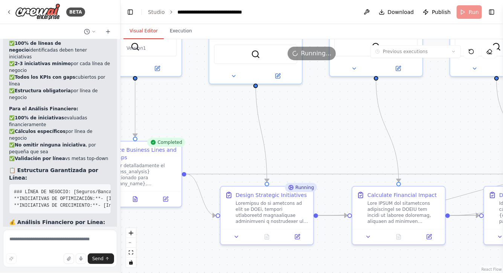
drag, startPoint x: 355, startPoint y: 133, endPoint x: 322, endPoint y: 130, distance: 33.3
click at [323, 129] on div ".deletable-edge-delete-btn { width: 20px; height: 20px; border: 0px solid #ffff…" at bounding box center [312, 156] width 383 height 234
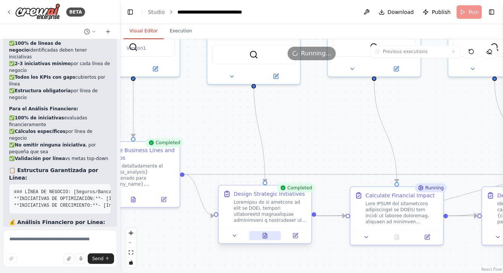
click at [267, 232] on button at bounding box center [265, 235] width 32 height 9
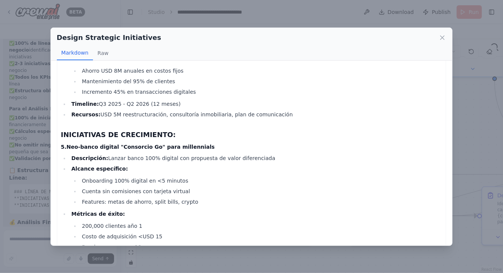
scroll to position [2382, 0]
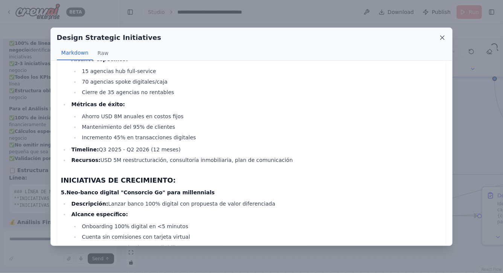
click at [440, 38] on icon at bounding box center [443, 38] width 8 height 8
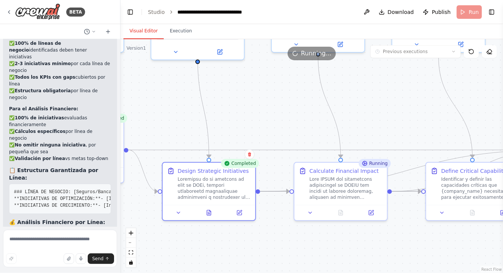
drag, startPoint x: 327, startPoint y: 141, endPoint x: 263, endPoint y: 112, distance: 69.5
click at [263, 112] on div ".deletable-edge-delete-btn { width: 20px; height: 20px; border: 0px solid #ffff…" at bounding box center [312, 156] width 383 height 234
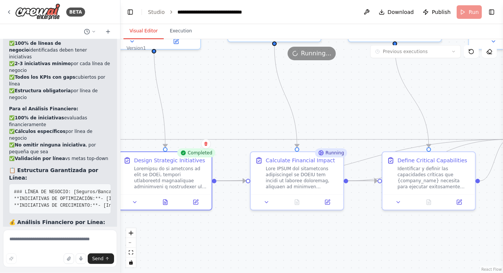
drag, startPoint x: 370, startPoint y: 115, endPoint x: 326, endPoint y: 110, distance: 44.4
click at [329, 108] on div ".deletable-edge-delete-btn { width: 20px; height: 20px; border: 0px solid #ffff…" at bounding box center [312, 156] width 383 height 234
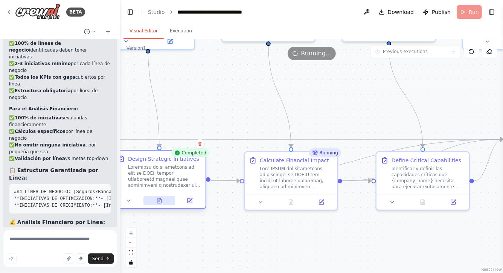
click at [159, 203] on icon at bounding box center [159, 200] width 4 height 5
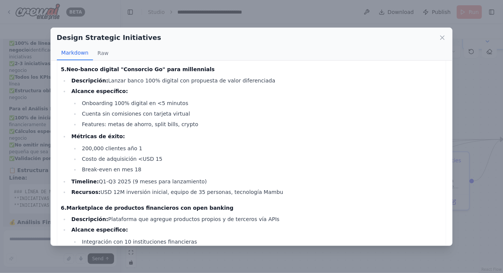
scroll to position [2563, 0]
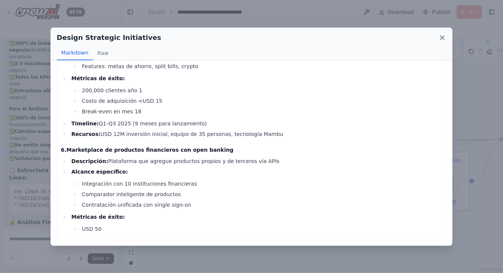
click at [444, 37] on icon at bounding box center [443, 38] width 4 height 4
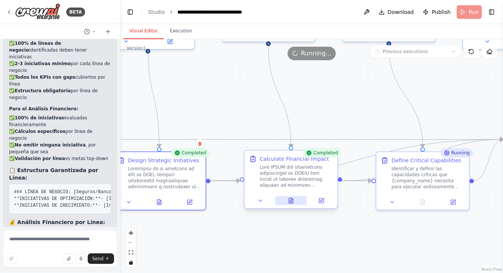
click at [297, 202] on button at bounding box center [291, 200] width 32 height 9
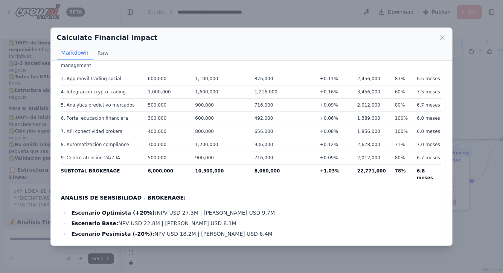
scroll to position [896, 0]
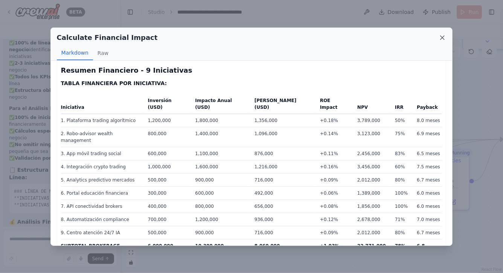
click at [443, 40] on icon at bounding box center [443, 38] width 8 height 8
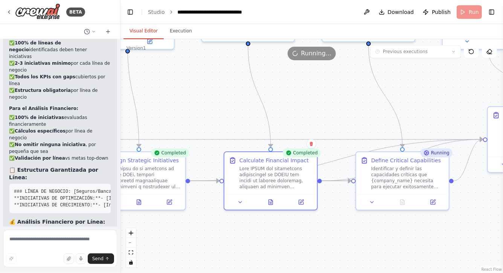
drag, startPoint x: 420, startPoint y: 240, endPoint x: 381, endPoint y: 241, distance: 39.2
click at [382, 241] on div ".deletable-edge-delete-btn { width: 20px; height: 20px; border: 0px solid #ffff…" at bounding box center [312, 156] width 383 height 234
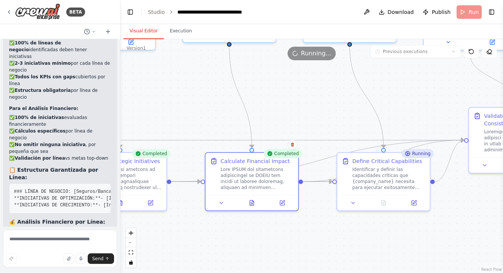
drag, startPoint x: 381, startPoint y: 241, endPoint x: 318, endPoint y: 239, distance: 63.3
click at [319, 239] on div ".deletable-edge-delete-btn { width: 20px; height: 20px; border: 0px solid #ffff…" at bounding box center [312, 156] width 383 height 234
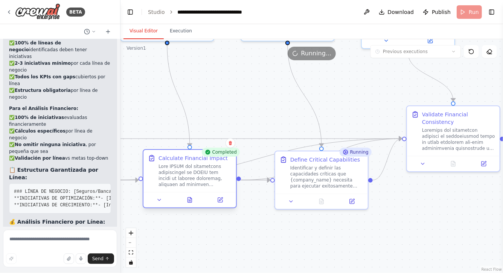
click at [193, 205] on div at bounding box center [190, 199] width 93 height 15
click at [188, 197] on icon at bounding box center [190, 199] width 4 height 5
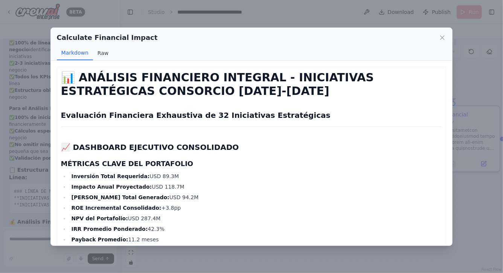
click at [102, 52] on button "Raw" at bounding box center [103, 53] width 20 height 14
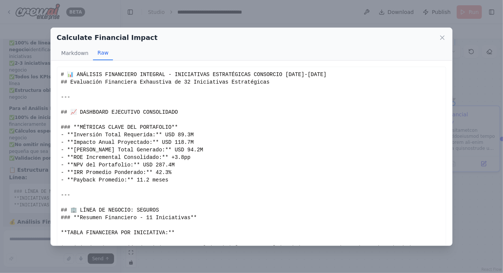
scroll to position [38, 0]
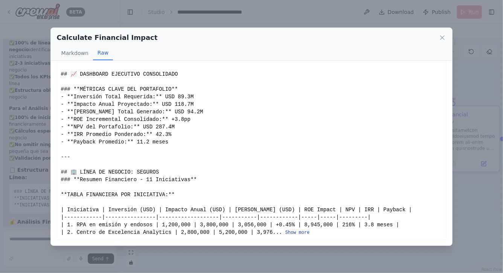
click at [297, 233] on button "Show more" at bounding box center [298, 233] width 24 height 6
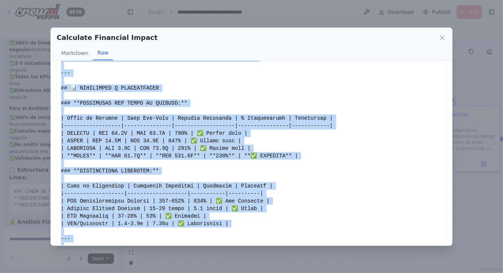
scroll to position [995, 0]
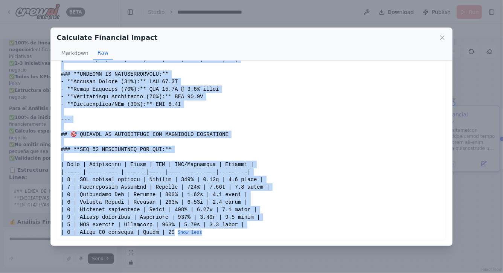
drag, startPoint x: 61, startPoint y: 76, endPoint x: 223, endPoint y: 234, distance: 226.2
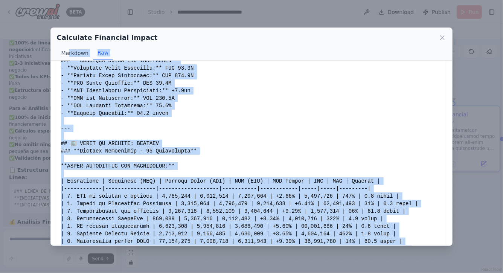
scroll to position [0, 0]
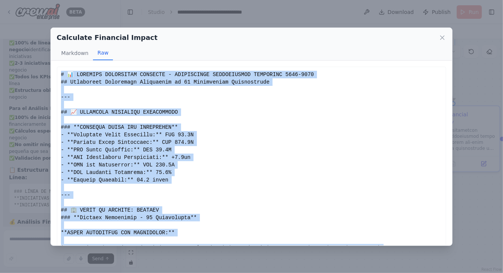
drag, startPoint x: 87, startPoint y: 159, endPoint x: 61, endPoint y: 77, distance: 85.4
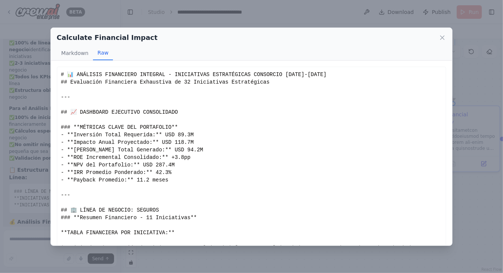
copy div "# 📊 ANÁLISIS FINANCIERO INTEGRAL - INICIATIVAS ESTRATÉGICAS CONSORCIO 2025-2027…"
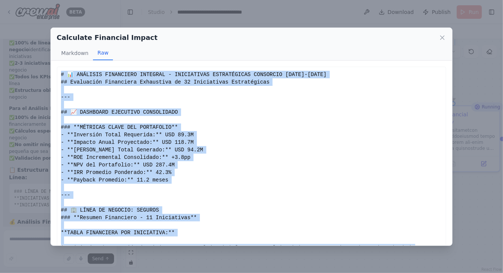
scroll to position [38, 0]
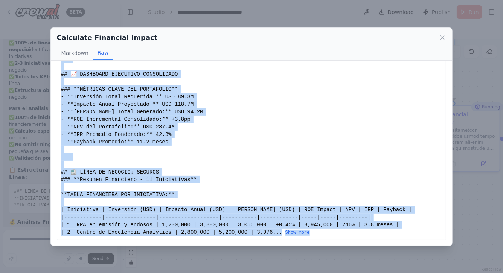
drag, startPoint x: 61, startPoint y: 73, endPoint x: 164, endPoint y: 250, distance: 204.5
click at [165, 251] on div "Calculate Financial Impact Markdown Raw 📊 ANÁLISIS FINANCIERO INTEGRAL - INICIA…" at bounding box center [251, 136] width 503 height 273
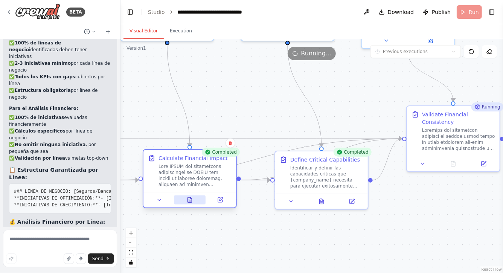
click at [193, 201] on button at bounding box center [190, 200] width 32 height 9
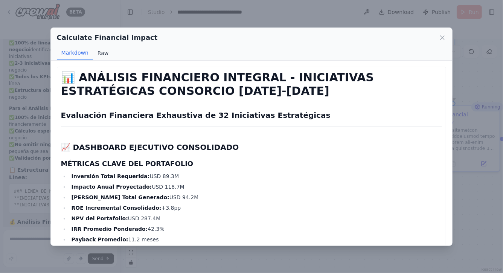
click at [100, 52] on button "Raw" at bounding box center [103, 53] width 20 height 14
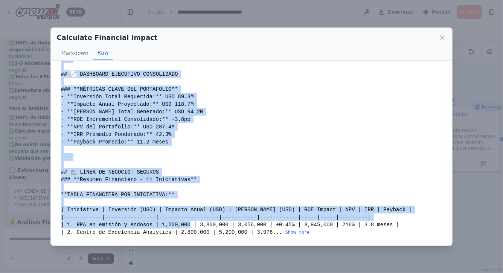
drag, startPoint x: 61, startPoint y: 74, endPoint x: 266, endPoint y: 228, distance: 255.7
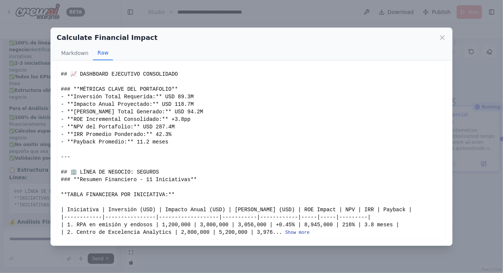
click at [292, 230] on button "Show more" at bounding box center [298, 233] width 24 height 6
drag, startPoint x: 61, startPoint y: 73, endPoint x: 207, endPoint y: 245, distance: 225.8
click at [295, 233] on button "Show more" at bounding box center [298, 233] width 24 height 6
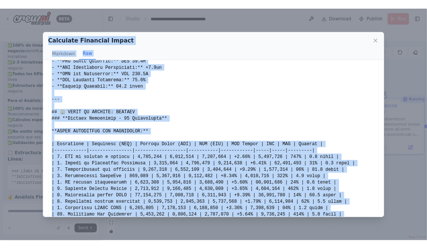
scroll to position [0, 0]
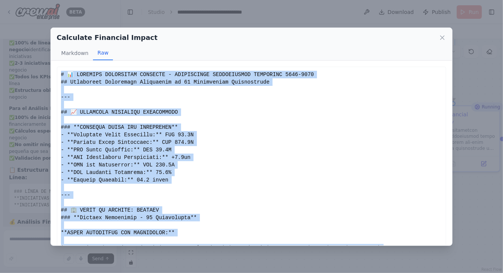
drag, startPoint x: 84, startPoint y: 116, endPoint x: 60, endPoint y: 72, distance: 50.4
copy div "# 📊 ANÁLISIS FINANCIERO INTEGRAL - INICIATIVAS ESTRATÉGICAS CONSORCIO 2025-2027…"
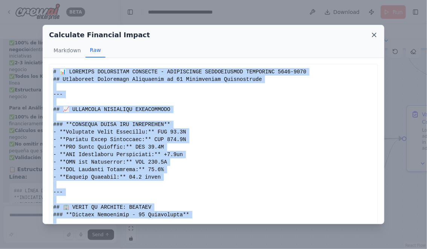
click at [373, 32] on icon at bounding box center [375, 35] width 8 height 8
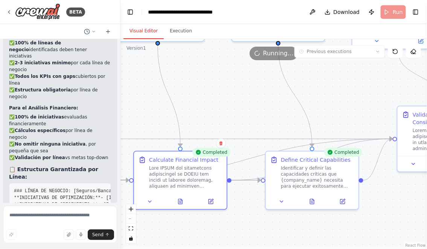
drag, startPoint x: 352, startPoint y: 102, endPoint x: 290, endPoint y: 102, distance: 61.4
click at [291, 102] on div ".deletable-edge-delete-btn { width: 20px; height: 20px; border: 0px solid #ffff…" at bounding box center [274, 144] width 307 height 210
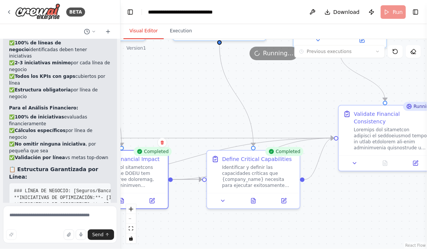
drag, startPoint x: 390, startPoint y: 215, endPoint x: 321, endPoint y: 194, distance: 72.0
click at [322, 194] on div ".deletable-edge-delete-btn { width: 20px; height: 20px; border: 0px solid #ffff…" at bounding box center [274, 144] width 307 height 210
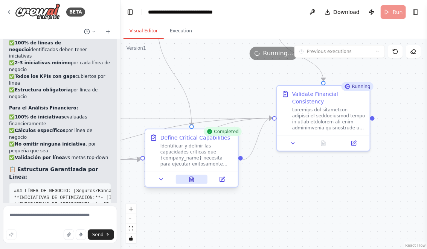
click at [191, 183] on button at bounding box center [192, 179] width 32 height 9
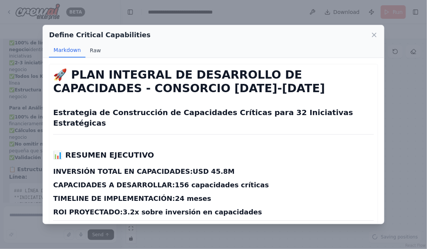
click at [95, 48] on button "Raw" at bounding box center [96, 50] width 20 height 14
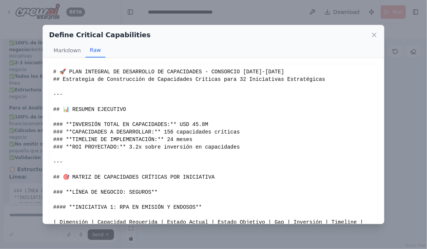
click at [53, 72] on div "# 🚀 PLAN INTEGRAL DE DESARROLLO DE CAPACIDADES - CONSORCIO 2025-2027 ## Estrate…" at bounding box center [213, 166] width 329 height 204
click at [54, 71] on div "# 🚀 PLAN INTEGRAL DE DESARROLLO DE CAPACIDADES - CONSORCIO 2025-2027 ## Estrate…" at bounding box center [213, 166] width 321 height 196
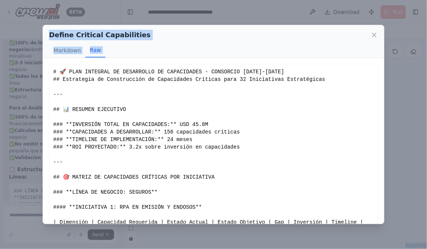
scroll to position [49, 0]
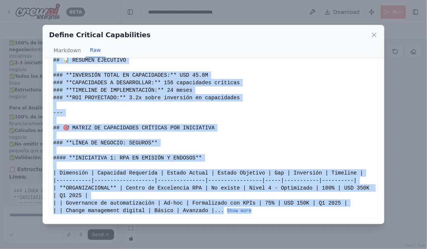
drag, startPoint x: 54, startPoint y: 71, endPoint x: 261, endPoint y: 214, distance: 251.4
click at [261, 214] on div "# 🚀 PLAN INTEGRAL DE DESARROLLO DE CAPACIDADES - CONSORCIO 2025-2027 ## Estrate…" at bounding box center [213, 117] width 321 height 196
click at [243, 211] on button "Show more" at bounding box center [239, 211] width 24 height 6
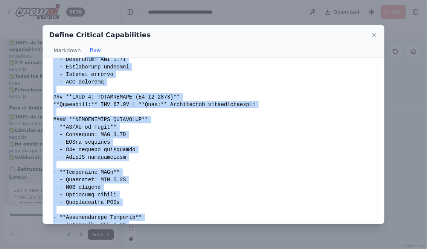
scroll to position [1526, 0]
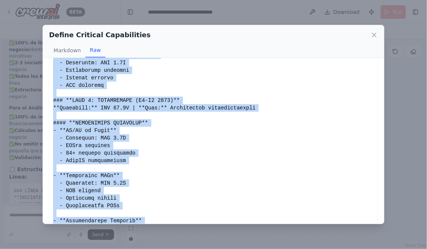
copy div "# 🚀 PLAN INTEGRAL DE DESARROLLO DE CAPACIDADES - CONSORCIO 2025-2027 ## Estrate…"
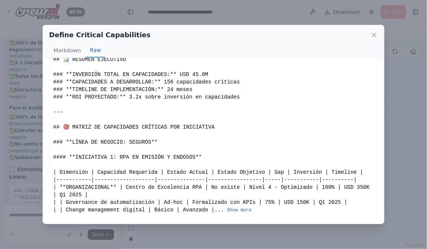
scroll to position [49, 0]
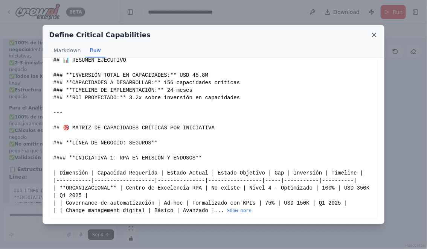
click at [376, 35] on icon at bounding box center [375, 35] width 8 height 8
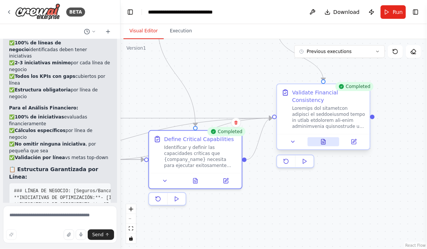
click at [324, 143] on icon at bounding box center [324, 143] width 2 height 0
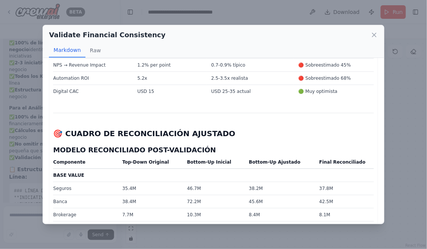
scroll to position [870, 0]
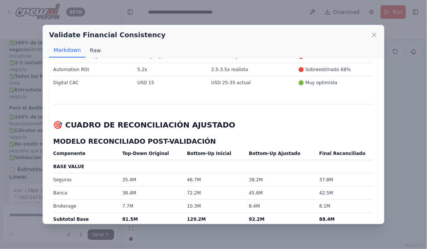
click at [93, 49] on button "Raw" at bounding box center [96, 50] width 20 height 14
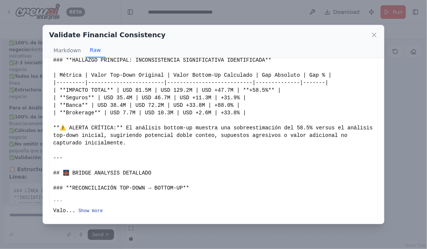
click at [86, 212] on button "Show more" at bounding box center [90, 211] width 24 height 6
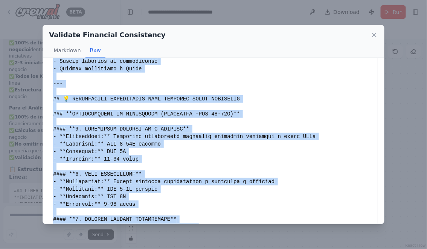
scroll to position [1753, 0]
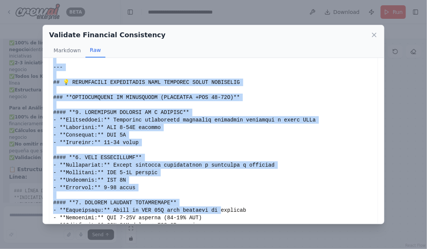
drag, startPoint x: 54, startPoint y: 79, endPoint x: 222, endPoint y: 209, distance: 211.7
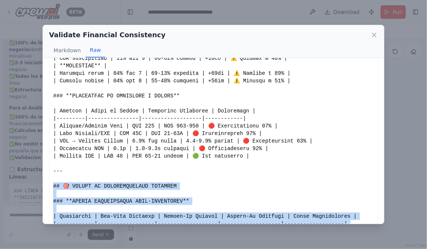
scroll to position [633, 0]
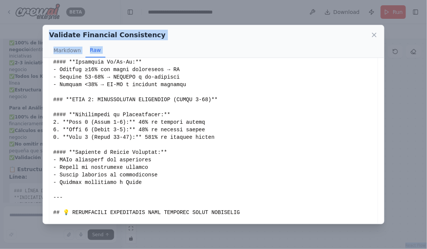
scroll to position [1843, 0]
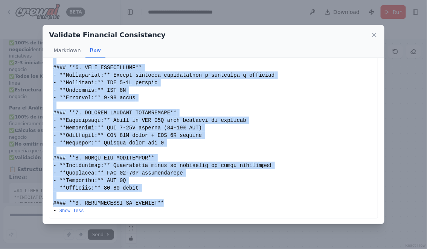
drag, startPoint x: 54, startPoint y: 176, endPoint x: 173, endPoint y: 205, distance: 123.3
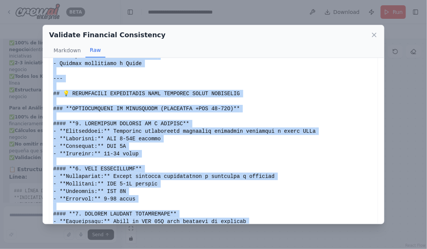
scroll to position [1741, 0]
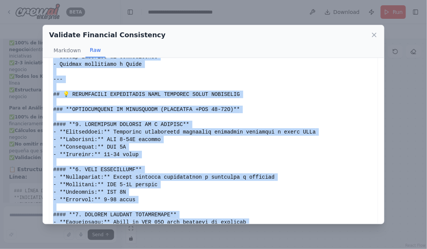
copy div "E RECONCILIACIÓN AJUSTADO ### **MODELO RECONCILIADO POST-VALIDACIÓN** | Compone…"
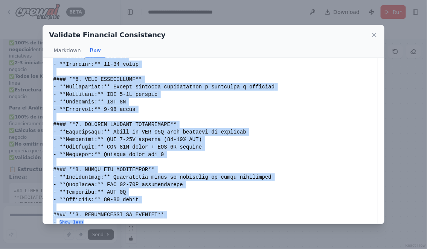
scroll to position [1843, 0]
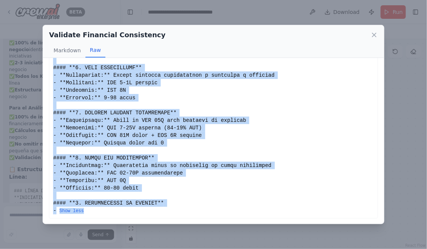
drag, startPoint x: 53, startPoint y: 71, endPoint x: 172, endPoint y: 216, distance: 187.7
copy div "# 🔍 REPORTE DE VALIDACIÓN FINANCIERA - CONSORCIO 2025-2027 ## Análisis de Consi…"
click at [376, 34] on icon at bounding box center [375, 35] width 8 height 8
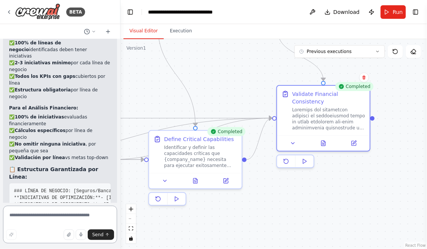
click at [41, 217] on textarea at bounding box center [60, 225] width 114 height 38
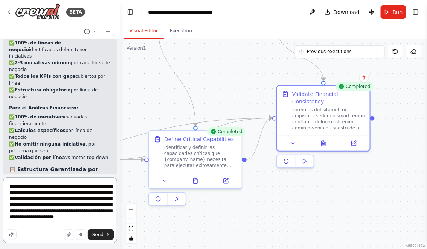
type textarea "**********"
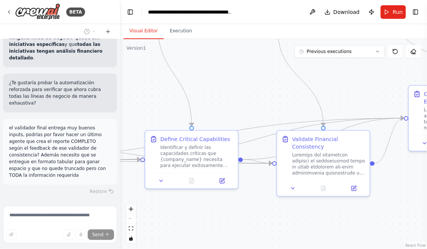
scroll to position [2985, 0]
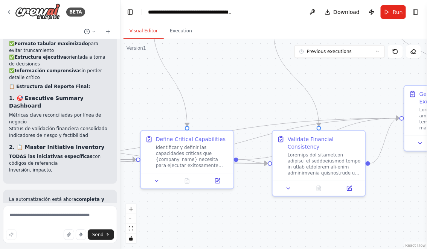
drag, startPoint x: 260, startPoint y: 93, endPoint x: 177, endPoint y: 67, distance: 87.3
click at [179, 68] on div ".deletable-edge-delete-btn { width: 20px; height: 20px; border: 0px solid #ffff…" at bounding box center [274, 144] width 307 height 210
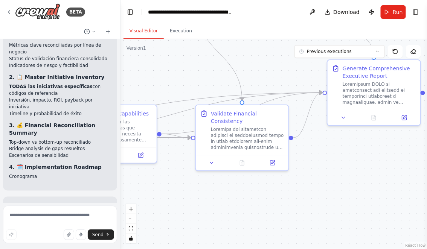
drag, startPoint x: 347, startPoint y: 168, endPoint x: 229, endPoint y: 174, distance: 118.1
click at [231, 174] on div ".deletable-edge-delete-btn { width: 20px; height: 20px; border: 0px solid #ffff…" at bounding box center [274, 144] width 307 height 210
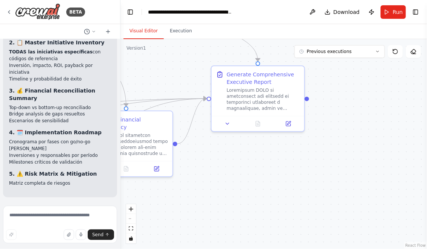
drag, startPoint x: 258, startPoint y: 176, endPoint x: 323, endPoint y: 173, distance: 64.8
click at [319, 173] on div ".deletable-edge-delete-btn { width: 20px; height: 20px; border: 0px solid #ffff…" at bounding box center [274, 144] width 307 height 210
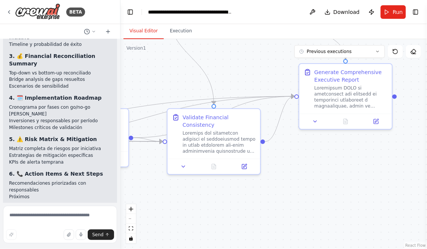
drag, startPoint x: 318, startPoint y: 176, endPoint x: 357, endPoint y: 176, distance: 39.6
click at [357, 176] on div ".deletable-edge-delete-btn { width: 20px; height: 20px; border: 0px solid #ffff…" at bounding box center [274, 144] width 307 height 210
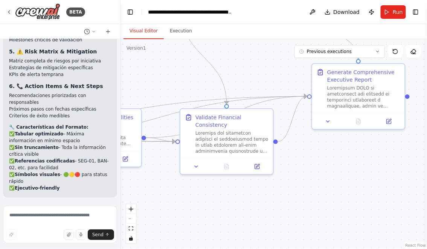
scroll to position [3582, 0]
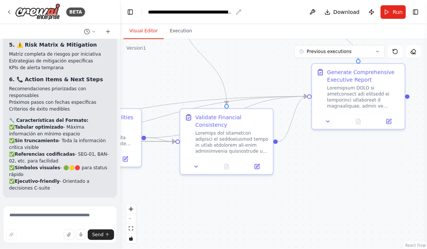
click at [148, 12] on div "**********" at bounding box center [190, 12] width 85 height 8
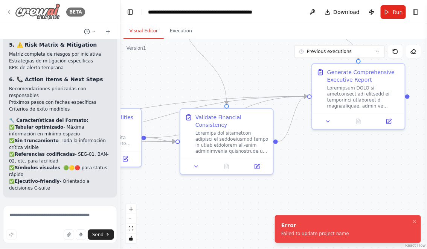
click at [11, 12] on icon at bounding box center [9, 12] width 6 height 6
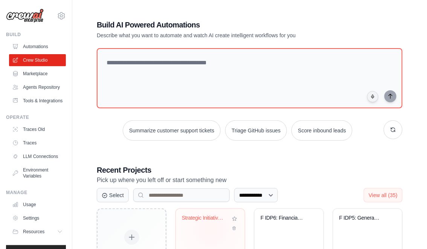
click at [210, 227] on div "Strategic Initiative Designer with ..." at bounding box center [210, 223] width 57 height 17
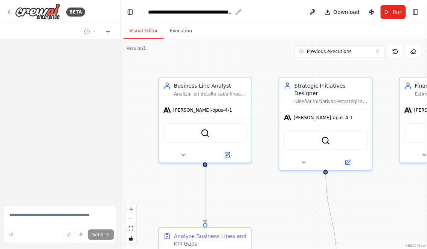
click at [149, 11] on div "**********" at bounding box center [190, 12] width 85 height 8
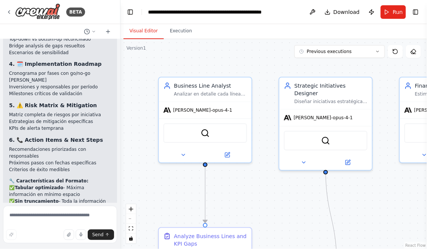
scroll to position [3521, 0]
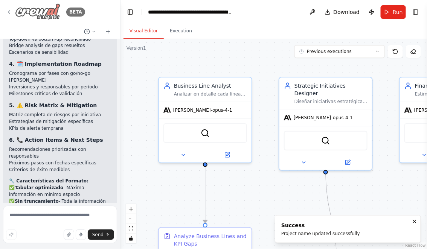
click at [10, 11] on icon at bounding box center [9, 12] width 6 height 6
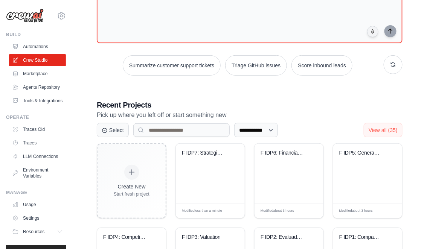
scroll to position [66, 0]
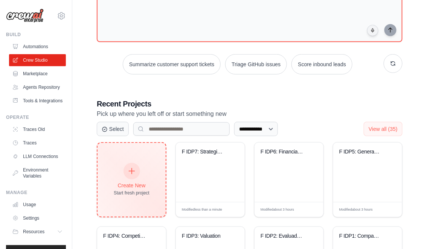
click at [141, 181] on div "Create New Start fresh project" at bounding box center [132, 180] width 36 height 32
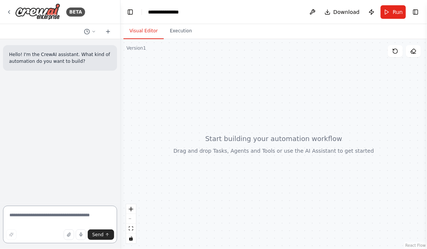
click at [46, 217] on textarea at bounding box center [60, 225] width 114 height 38
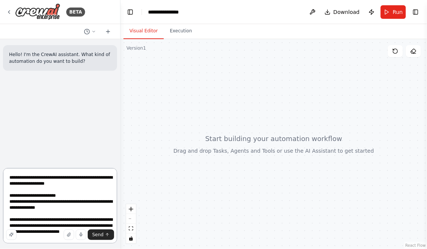
click at [65, 210] on textarea "**********" at bounding box center [60, 205] width 114 height 75
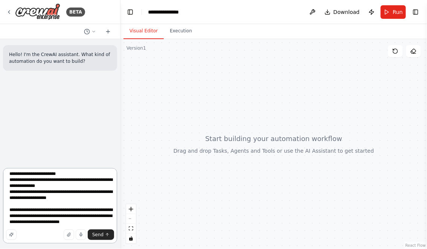
scroll to position [28, 0]
drag, startPoint x: 102, startPoint y: 217, endPoint x: 102, endPoint y: 237, distance: 20.7
click at [102, 217] on textarea "**********" at bounding box center [60, 205] width 114 height 75
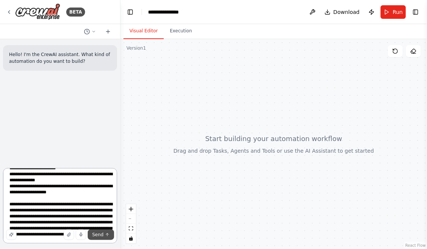
scroll to position [34, 0]
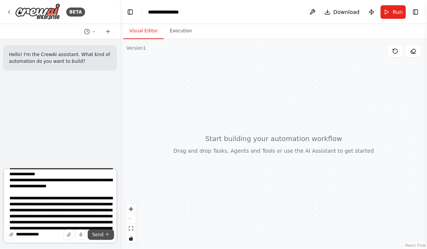
type textarea "**********"
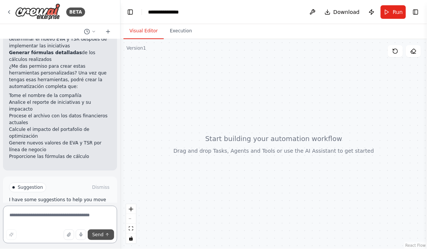
scroll to position [486, 0]
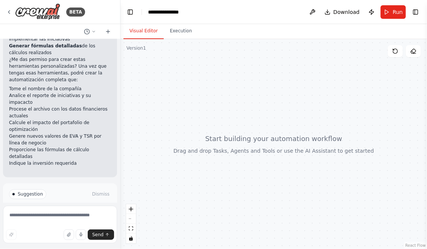
click at [81, 190] on div "Suggestion Dismiss I have some suggestions to help you move forward with your a…" at bounding box center [60, 211] width 102 height 43
click at [79, 223] on span "Enable coding skills" at bounding box center [63, 226] width 44 height 6
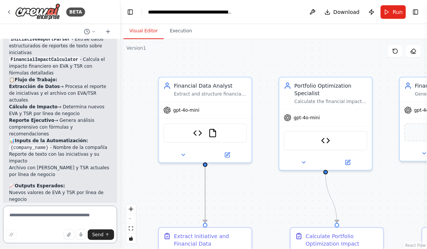
scroll to position [2221, 0]
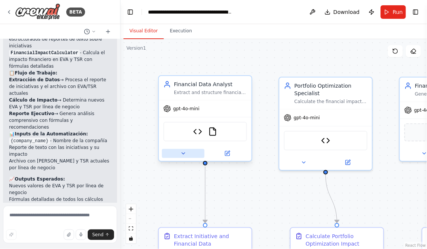
click at [183, 153] on icon at bounding box center [183, 154] width 3 height 2
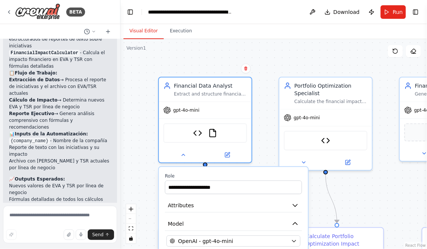
drag, startPoint x: 265, startPoint y: 112, endPoint x: 265, endPoint y: 72, distance: 40.3
click at [265, 72] on div ".deletable-edge-delete-btn { width: 20px; height: 20px; border: 0px solid #ffff…" at bounding box center [274, 144] width 307 height 210
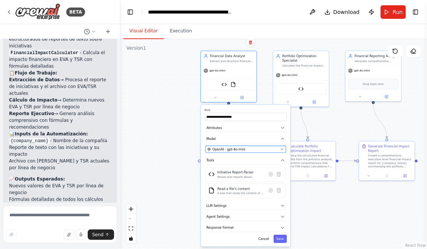
click at [277, 148] on div "OpenAI - gpt-4o-mini" at bounding box center [243, 149] width 71 height 5
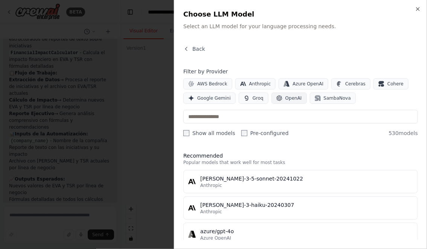
click at [286, 97] on span "OpenAI" at bounding box center [294, 98] width 17 height 6
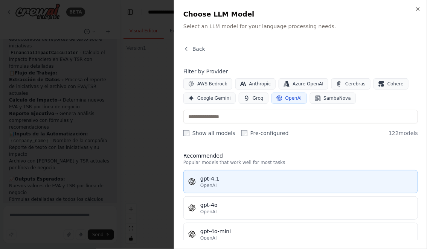
click at [229, 176] on div "gpt-4.1" at bounding box center [306, 179] width 213 height 8
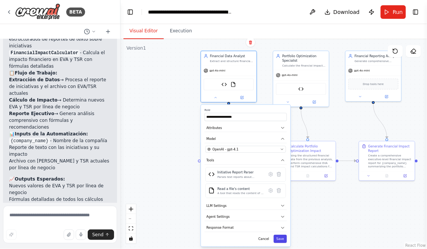
click at [283, 240] on button "Save" at bounding box center [280, 239] width 13 height 8
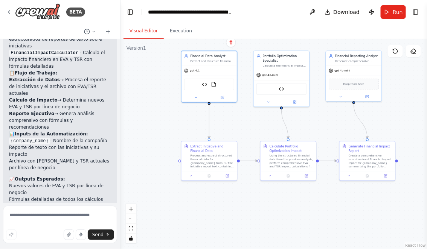
drag, startPoint x: 330, startPoint y: 119, endPoint x: 301, endPoint y: 119, distance: 29.0
click at [302, 119] on div ".deletable-edge-delete-btn { width: 20px; height: 20px; border: 0px solid #ffff…" at bounding box center [274, 144] width 307 height 210
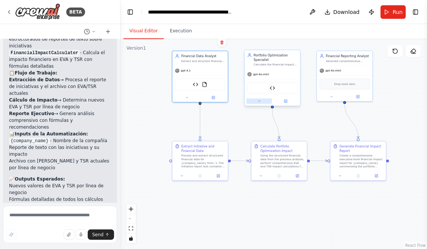
click at [260, 101] on icon at bounding box center [260, 101] width 4 height 4
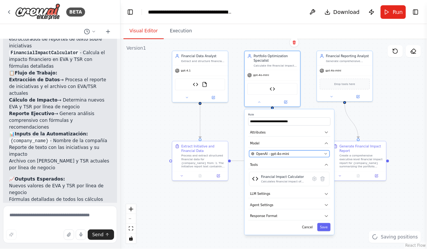
click at [289, 154] on div "OpenAI - gpt-4o-mini" at bounding box center [286, 154] width 71 height 5
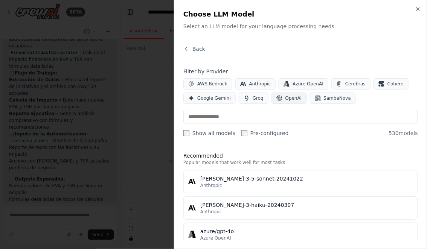
click at [286, 96] on span "OpenAI" at bounding box center [294, 98] width 17 height 6
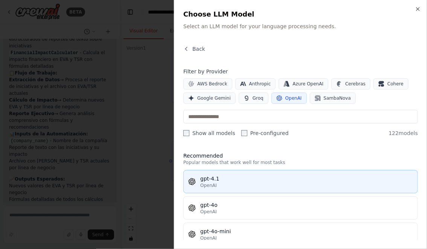
click at [236, 180] on div "gpt-4.1" at bounding box center [306, 179] width 213 height 8
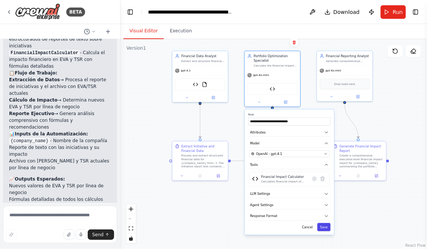
click at [324, 225] on button "Save" at bounding box center [324, 227] width 13 height 8
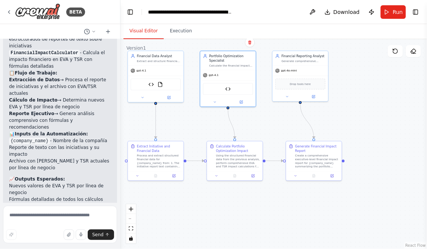
drag, startPoint x: 385, startPoint y: 112, endPoint x: 335, endPoint y: 112, distance: 50.1
click at [335, 112] on div ".deletable-edge-delete-btn { width: 20px; height: 20px; border: 0px solid #ffff…" at bounding box center [274, 144] width 307 height 210
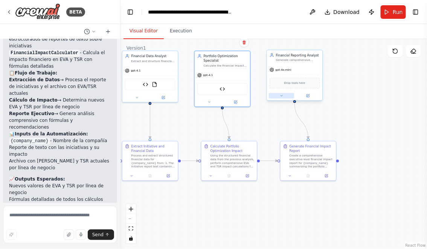
click at [280, 97] on icon at bounding box center [282, 96] width 4 height 4
click at [283, 94] on icon at bounding box center [282, 96] width 4 height 4
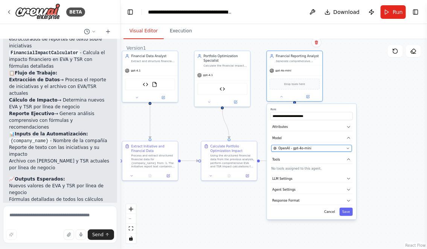
click at [308, 148] on span "OpenAI - gpt-4o-mini" at bounding box center [294, 148] width 33 height 5
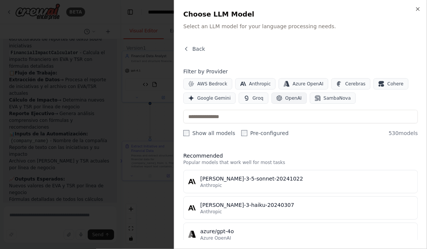
click at [286, 101] on span "OpenAI" at bounding box center [294, 98] width 17 height 6
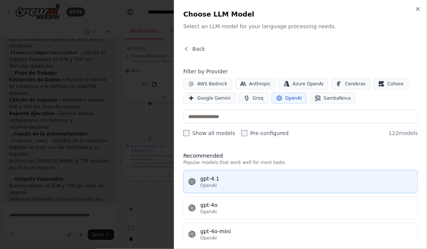
click at [236, 177] on div "gpt-4.1" at bounding box center [306, 179] width 213 height 8
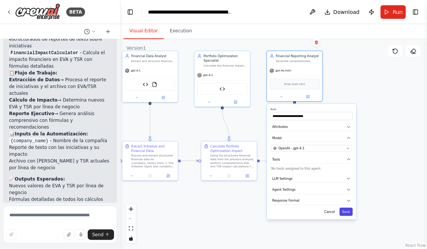
click at [348, 212] on button "Save" at bounding box center [346, 212] width 13 height 8
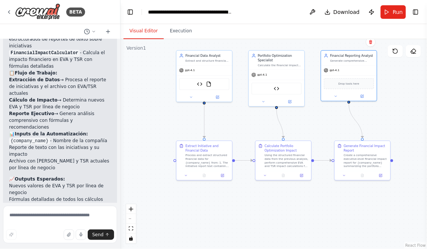
drag, startPoint x: 280, startPoint y: 216, endPoint x: 334, endPoint y: 216, distance: 54.3
click at [334, 216] on div ".deletable-edge-delete-btn { width: 20px; height: 20px; border: 0px solid #ffff…" at bounding box center [274, 144] width 307 height 210
click at [399, 12] on span "Run" at bounding box center [398, 12] width 10 height 8
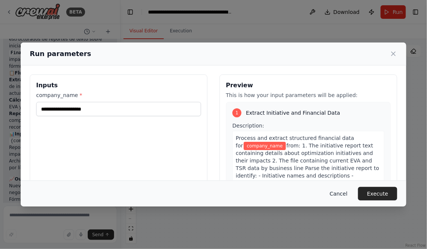
click at [340, 193] on button "Cancel" at bounding box center [339, 194] width 30 height 14
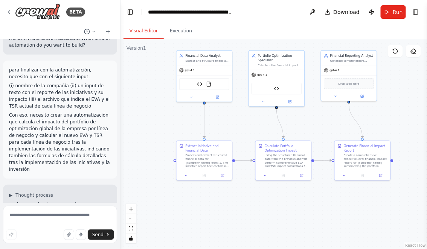
scroll to position [6, 0]
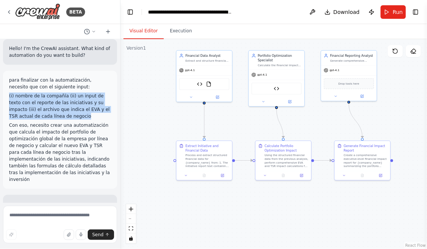
drag, startPoint x: 9, startPoint y: 95, endPoint x: 71, endPoint y: 116, distance: 64.8
click at [71, 116] on p "(i) nombre de la compañía (ii) un input de texto con el reporte de las iniciati…" at bounding box center [60, 106] width 102 height 27
copy p "(i) nombre de la compañía (ii) un input de texto con el reporte de las iniciati…"
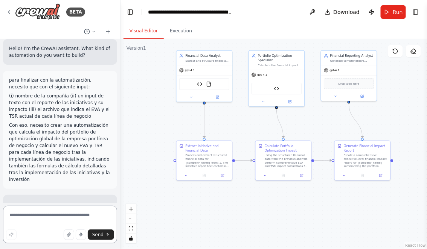
click at [46, 210] on textarea at bounding box center [60, 225] width 114 height 38
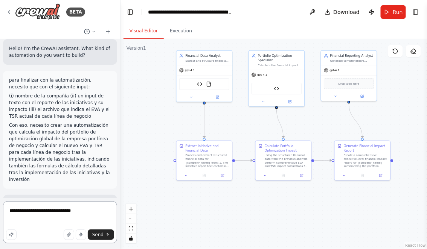
paste textarea "**********"
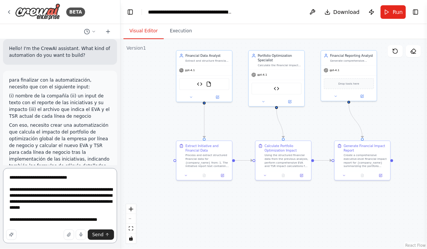
type textarea "**********"
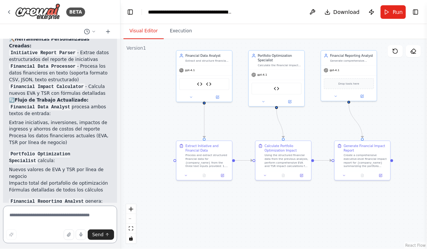
scroll to position [3446, 0]
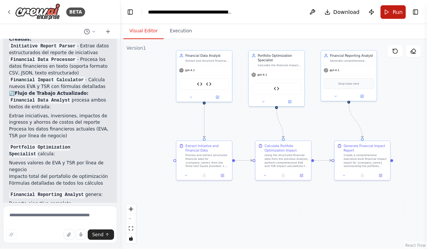
click at [391, 12] on button "Run" at bounding box center [393, 12] width 25 height 14
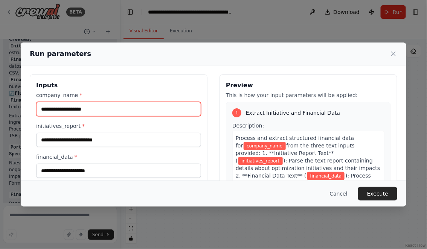
click at [115, 110] on input "company_name *" at bounding box center [118, 109] width 165 height 14
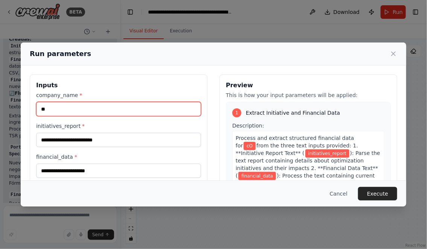
type input "*"
type input "*********"
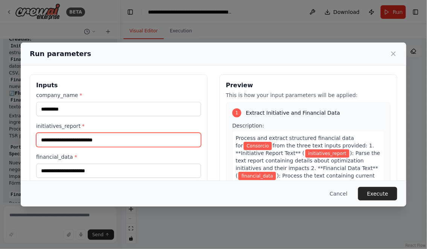
click at [92, 143] on input "initiatives_report *" at bounding box center [118, 140] width 165 height 14
paste input "**********"
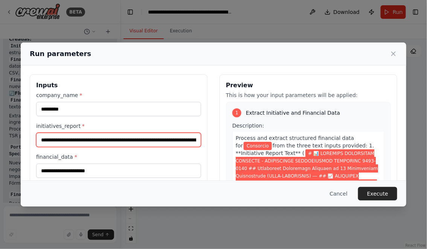
scroll to position [0, 93117]
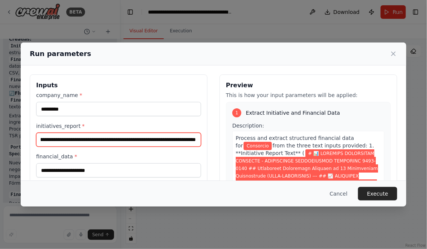
type input "**********"
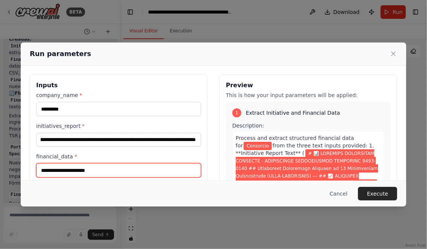
click at [66, 171] on input "financial_data *" at bounding box center [118, 171] width 165 height 14
click at [96, 172] on input "financial_data *" at bounding box center [118, 171] width 165 height 14
paste input "**********"
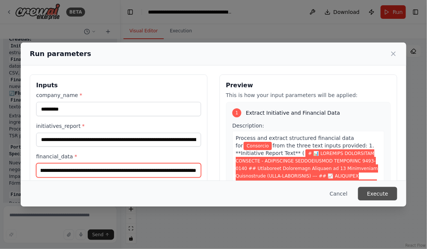
type input "**********"
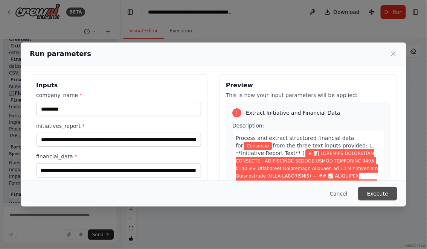
click at [388, 195] on button "Execute" at bounding box center [377, 194] width 39 height 14
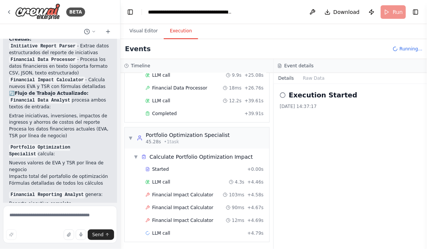
scroll to position [90, 0]
click at [146, 32] on button "Visual Editor" at bounding box center [144, 31] width 40 height 16
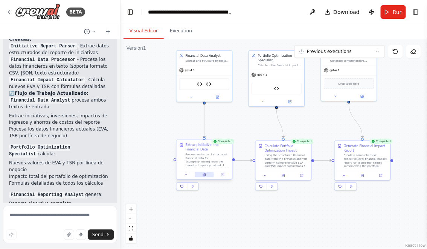
click at [202, 176] on button at bounding box center [204, 174] width 19 height 5
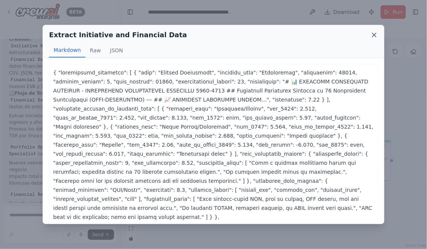
click at [376, 36] on icon at bounding box center [375, 35] width 4 height 4
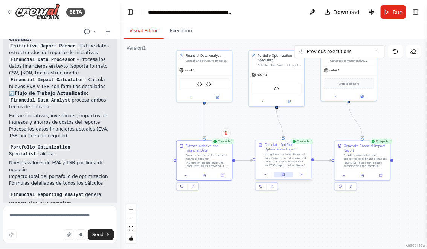
click at [283, 176] on icon at bounding box center [283, 174] width 2 height 3
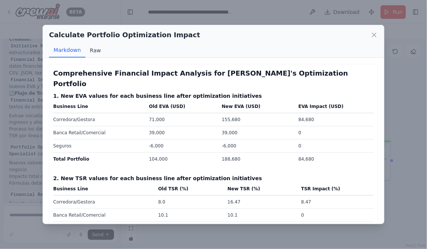
click at [93, 49] on button "Raw" at bounding box center [96, 50] width 20 height 14
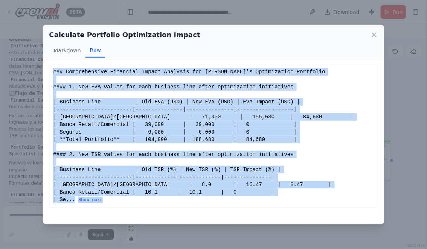
drag, startPoint x: 54, startPoint y: 71, endPoint x: 207, endPoint y: 210, distance: 207.0
click at [207, 210] on div "Comprehensive Financial Impact Analysis for Consorcio's Optimization Portfolio …" at bounding box center [213, 141] width 341 height 166
click at [96, 198] on button "Show more" at bounding box center [90, 200] width 24 height 6
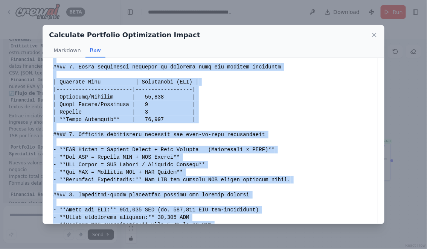
scroll to position [260, 0]
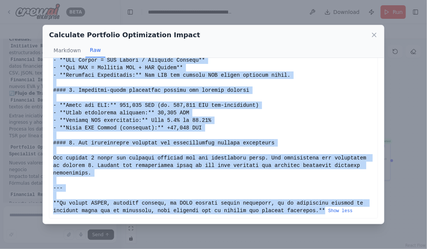
copy div "### Comprehensive Financial Impact Analysis for Consorcio's Optimization Portfo…"
click at [375, 35] on icon at bounding box center [375, 35] width 4 height 4
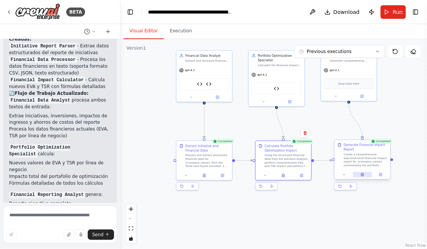
click at [364, 175] on button at bounding box center [362, 174] width 19 height 5
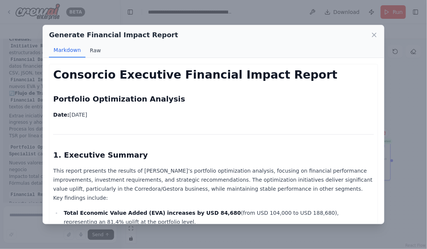
click at [93, 52] on button "Raw" at bounding box center [96, 50] width 20 height 14
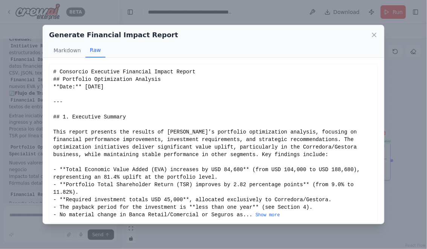
scroll to position [4, 0]
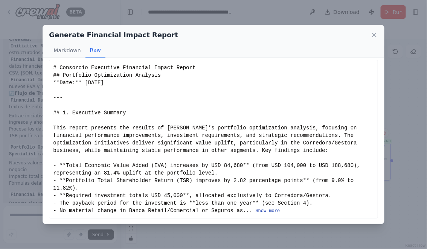
click at [261, 211] on button "Show more" at bounding box center [268, 211] width 24 height 6
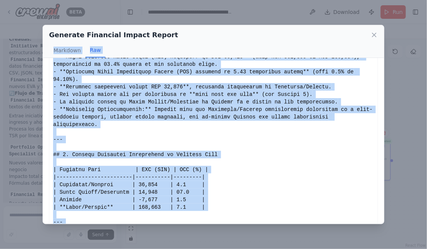
scroll to position [0, 0]
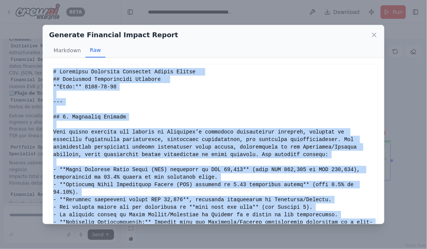
drag, startPoint x: 75, startPoint y: 171, endPoint x: 54, endPoint y: 71, distance: 102.5
copy div "# Consorcio Executive Financial Impact Report ## Portfolio Optimization Analysi…"
click at [373, 36] on icon at bounding box center [375, 35] width 8 height 8
